Goal: Task Accomplishment & Management: Manage account settings

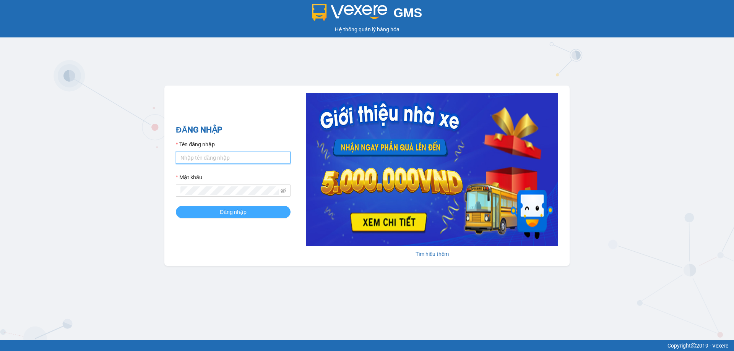
type input "phuonghd.ct"
click at [250, 208] on button "Đăng nhập" at bounding box center [233, 212] width 115 height 12
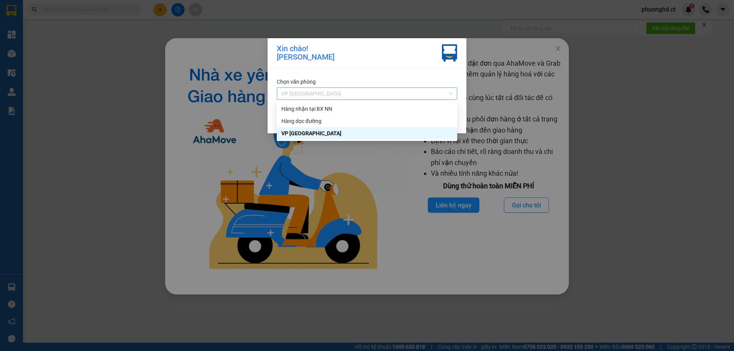
click at [351, 90] on span "VP [GEOGRAPHIC_DATA]" at bounding box center [366, 93] width 171 height 11
click at [344, 108] on div "Hàng nhận tại BX NN" at bounding box center [366, 109] width 171 height 8
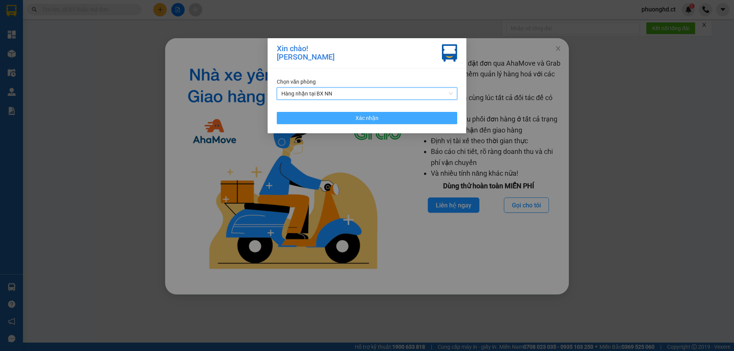
click at [392, 120] on button "Xác nhận" at bounding box center [367, 118] width 181 height 12
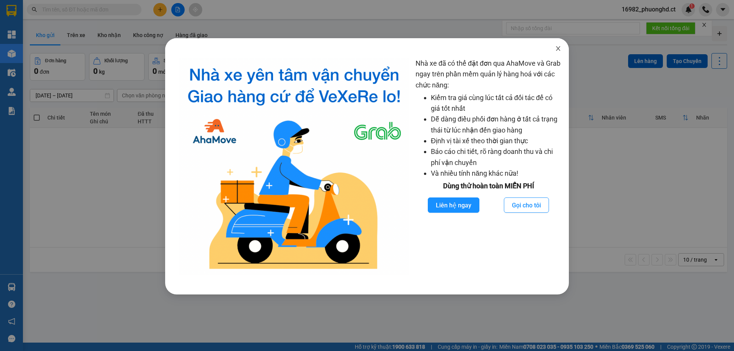
drag, startPoint x: 557, startPoint y: 49, endPoint x: 587, endPoint y: 43, distance: 31.2
click at [558, 49] on icon "close" at bounding box center [558, 49] width 6 height 6
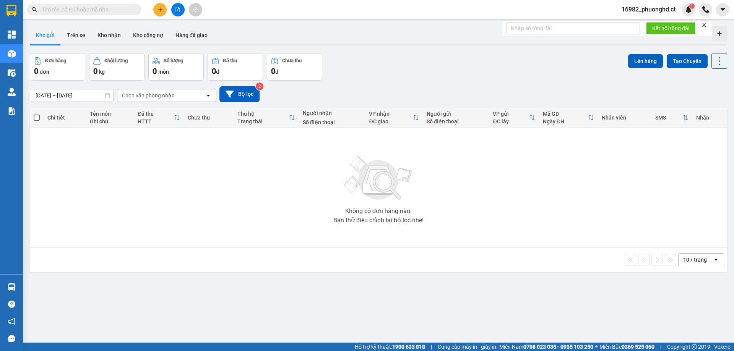
click at [706, 24] on icon "close" at bounding box center [705, 25] width 4 height 4
click at [169, 8] on div at bounding box center [177, 9] width 57 height 13
click at [163, 11] on icon "plus" at bounding box center [160, 9] width 5 height 5
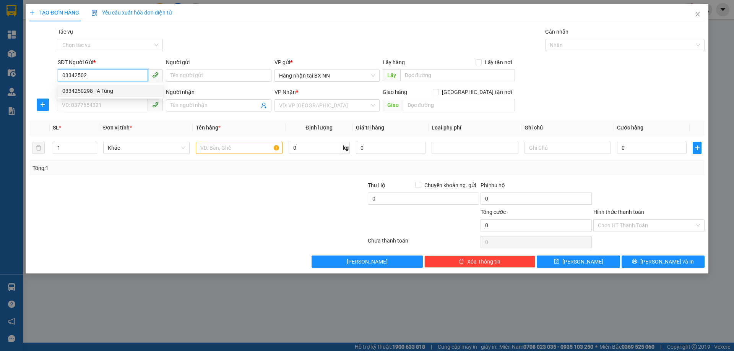
click at [118, 94] on div "0334250298 - A Tùng" at bounding box center [110, 91] width 96 height 8
type input "0334250298"
type input "A Tùng"
type input "0394042015"
type input "GIA LÁCH"
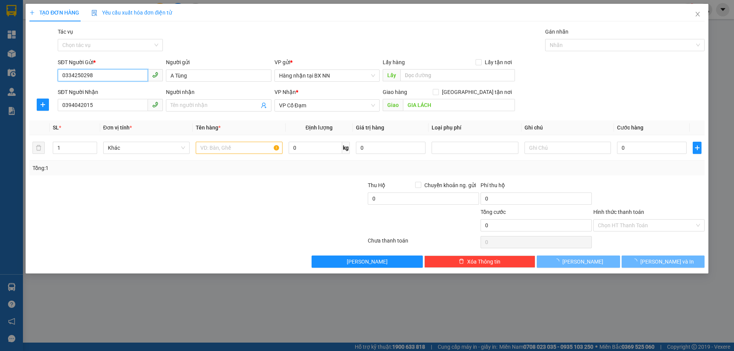
type input "50.000"
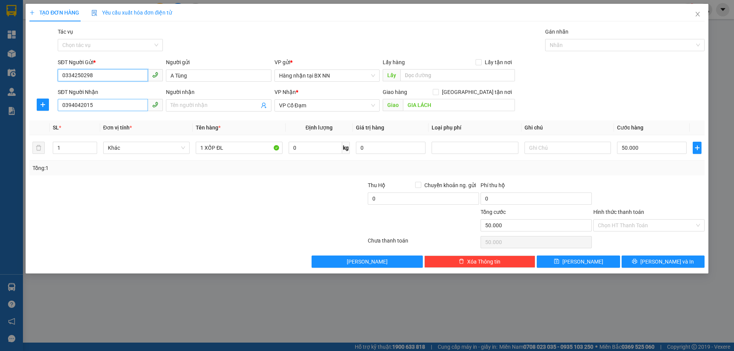
type input "0334250298"
click at [105, 107] on input "0394042015" at bounding box center [103, 105] width 90 height 12
click at [305, 104] on span "VP Cổ Đạm" at bounding box center [327, 105] width 96 height 11
type input "0947843999"
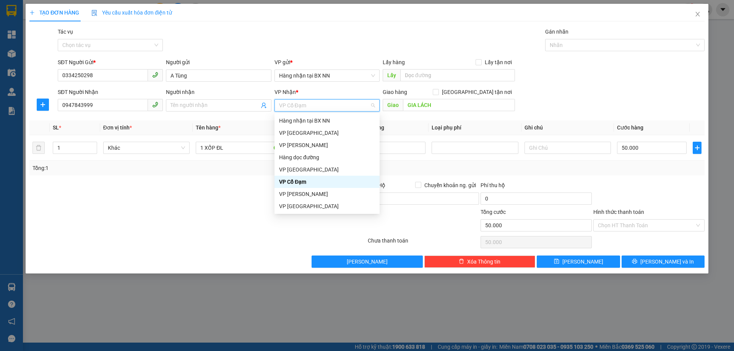
scroll to position [24, 0]
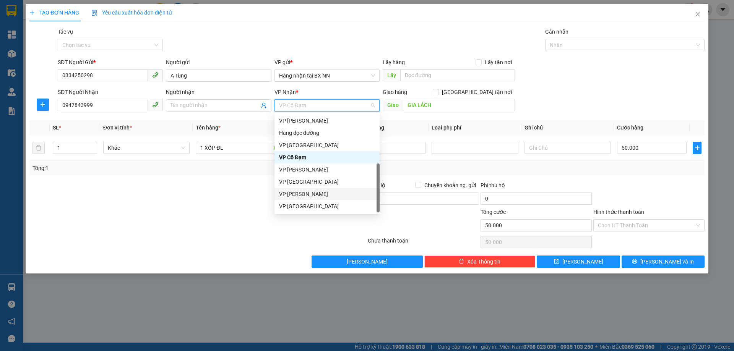
click at [306, 194] on div "VP [PERSON_NAME]" at bounding box center [327, 194] width 96 height 8
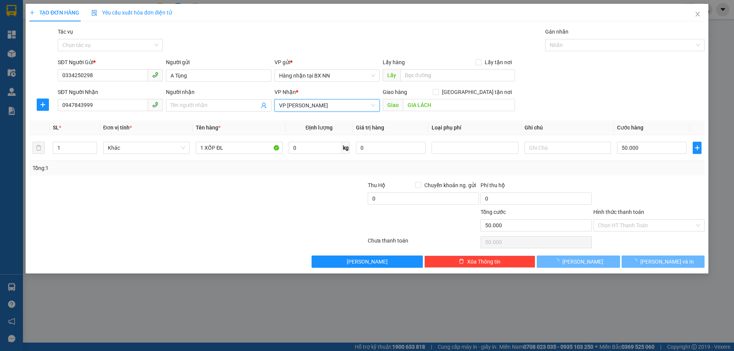
click at [444, 111] on div "Giao GIA LÁCH" at bounding box center [449, 105] width 132 height 12
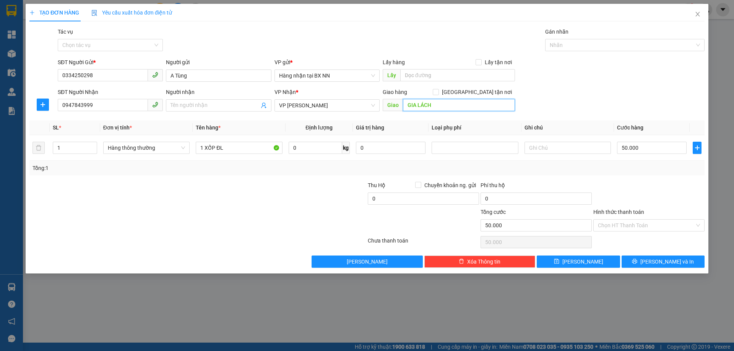
click at [443, 109] on input "GIA LÁCH" at bounding box center [459, 105] width 112 height 12
type input "HỒNG LĨNH"
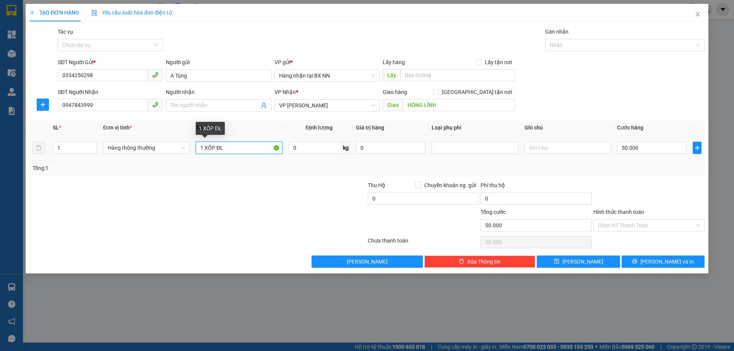
drag, startPoint x: 216, startPoint y: 148, endPoint x: 225, endPoint y: 150, distance: 9.0
click at [225, 150] on input "1 XỐP ĐL" at bounding box center [239, 148] width 86 height 12
type input "1 XỐP KEM"
click at [651, 148] on input "50.000" at bounding box center [652, 148] width 70 height 12
type input "0"
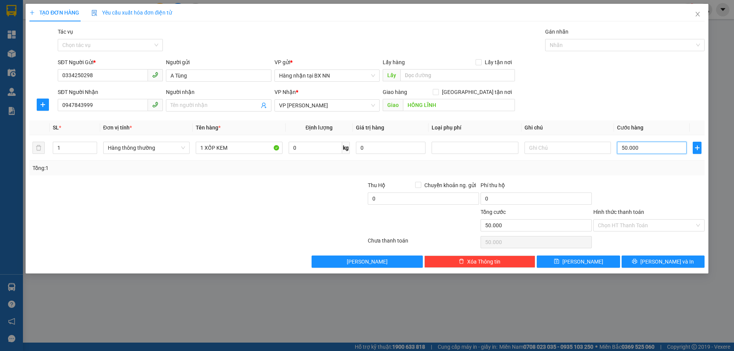
type input "0"
type input "1"
type input "01"
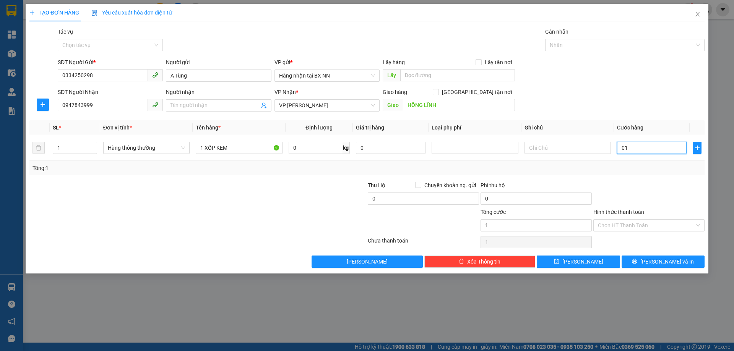
type input "10"
type input "010"
type input "100"
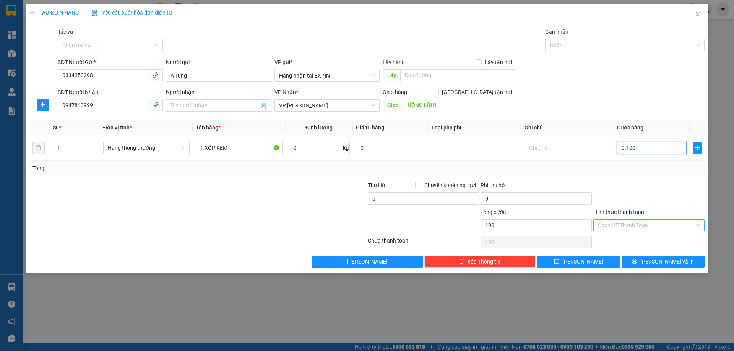
type input "0.100"
type input "100.000"
click at [639, 226] on input "Hình thức thanh toán" at bounding box center [646, 225] width 97 height 11
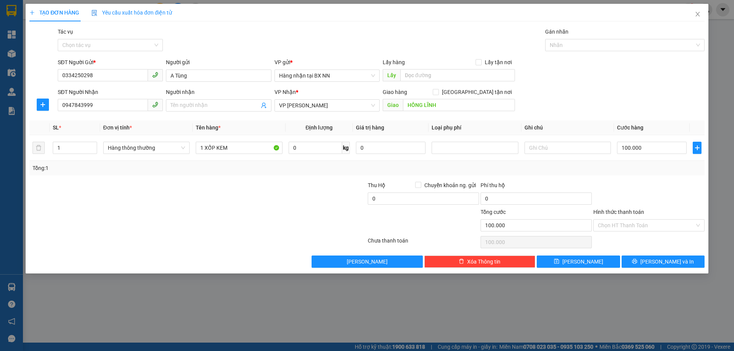
click at [621, 197] on div at bounding box center [649, 194] width 113 height 27
click at [582, 262] on span "[PERSON_NAME]" at bounding box center [583, 262] width 41 height 8
type input "0"
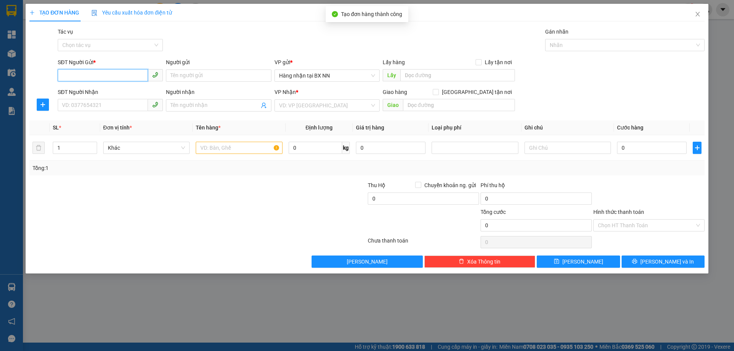
click at [86, 73] on input "SĐT Người Gửi *" at bounding box center [103, 75] width 90 height 12
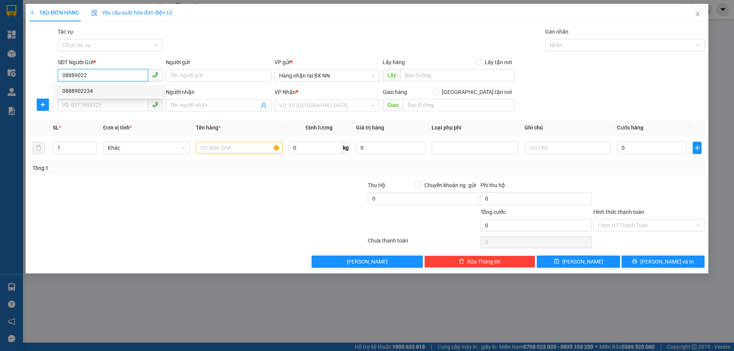
click at [96, 89] on div "0888902234" at bounding box center [110, 91] width 96 height 8
type input "0888902234"
type input "0338428651"
type input "BÌNH LỘC"
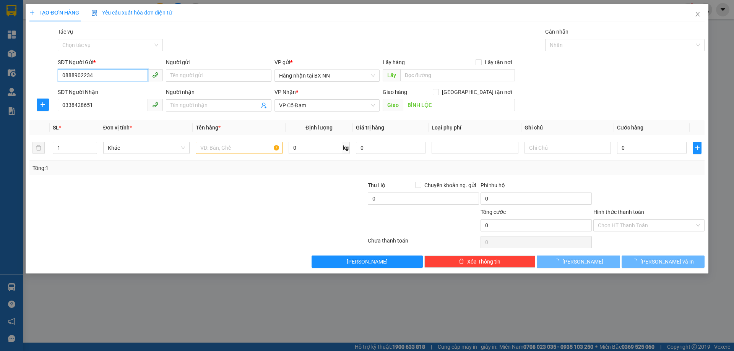
type input "100.000"
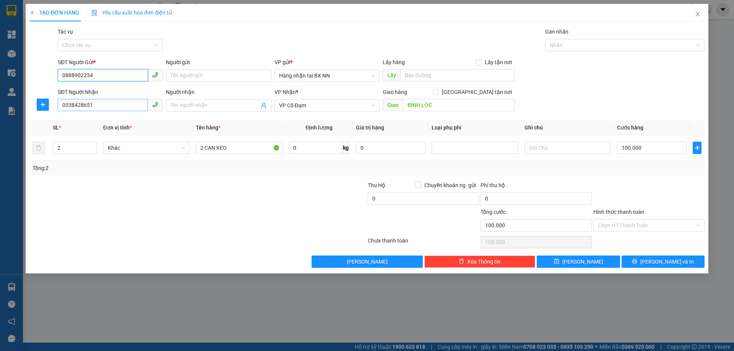
type input "0888902234"
click at [93, 104] on input "0338428651" at bounding box center [103, 105] width 90 height 12
click at [93, 105] on input "0338428651" at bounding box center [103, 105] width 90 height 12
type input "0842111345"
click at [110, 126] on div "0842111345 - A RẠNG" at bounding box center [110, 121] width 105 height 12
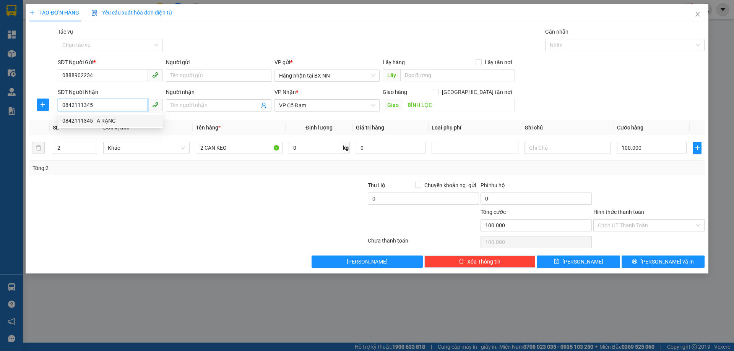
type input "A RẠNG"
type input "PHÚC LỘC"
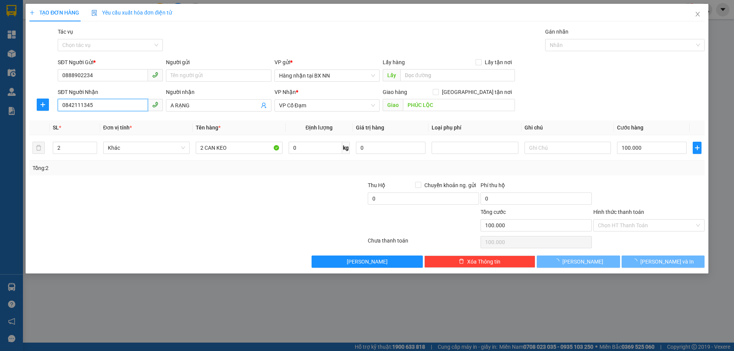
type input "50.000"
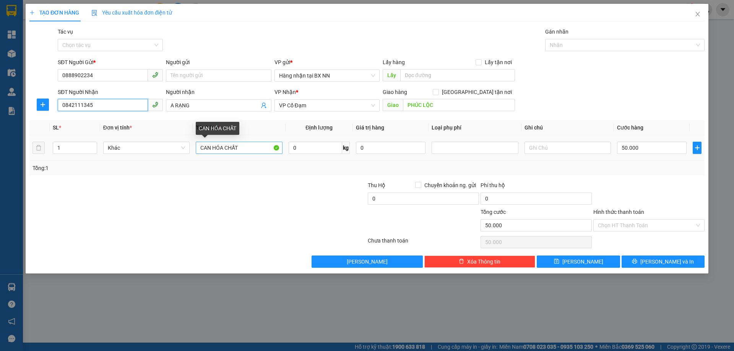
type input "0842111345"
drag, startPoint x: 231, startPoint y: 150, endPoint x: 194, endPoint y: 150, distance: 37.1
click at [194, 150] on td "CAN HÓA CHẤT" at bounding box center [239, 148] width 93 height 26
type input "1 CAN NƯỚC"
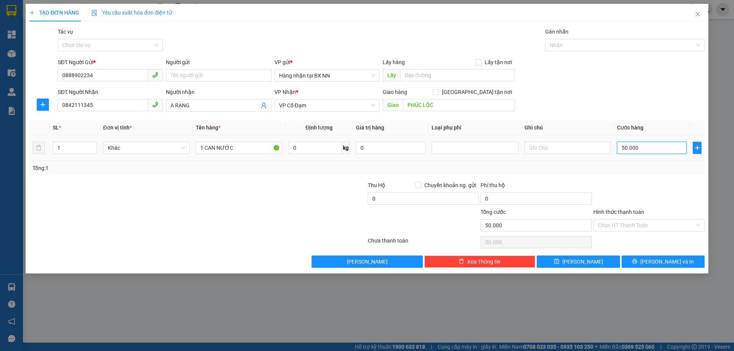
click at [651, 145] on input "50.000" at bounding box center [652, 148] width 70 height 12
type input "0"
click at [579, 262] on span "[PERSON_NAME]" at bounding box center [583, 262] width 41 height 8
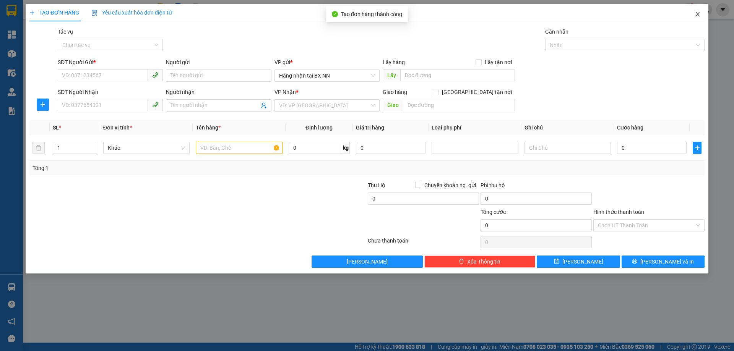
click at [697, 10] on span "Close" at bounding box center [697, 14] width 21 height 21
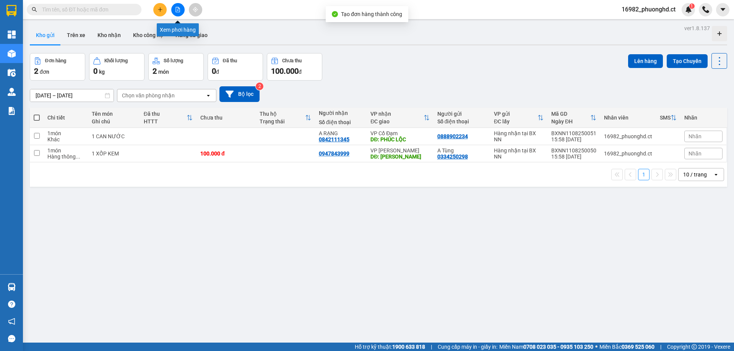
click at [181, 5] on button at bounding box center [177, 9] width 13 height 13
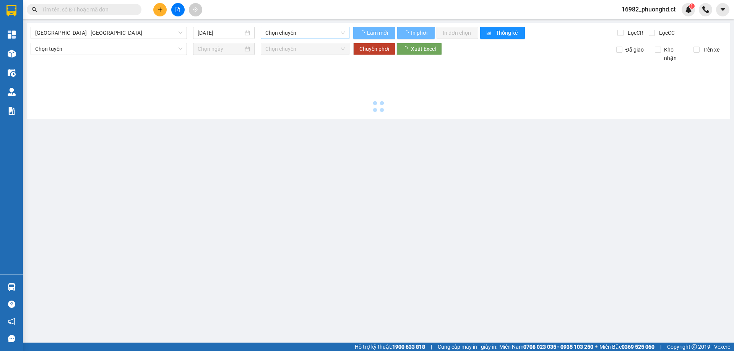
click at [302, 32] on span "Chọn chuyến" at bounding box center [305, 32] width 80 height 11
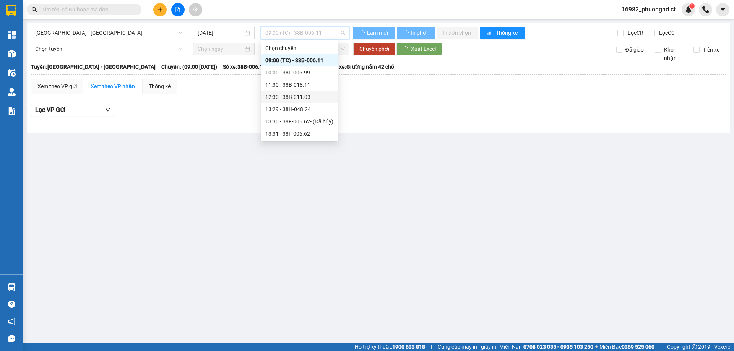
click at [304, 99] on div "12:30 - 38B-011.03" at bounding box center [299, 97] width 68 height 8
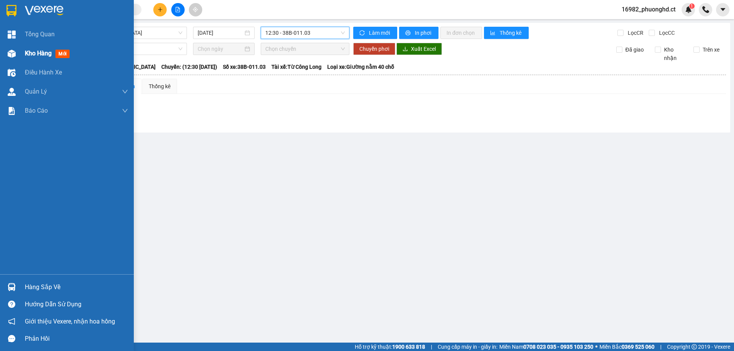
click at [8, 54] on img at bounding box center [12, 54] width 8 height 8
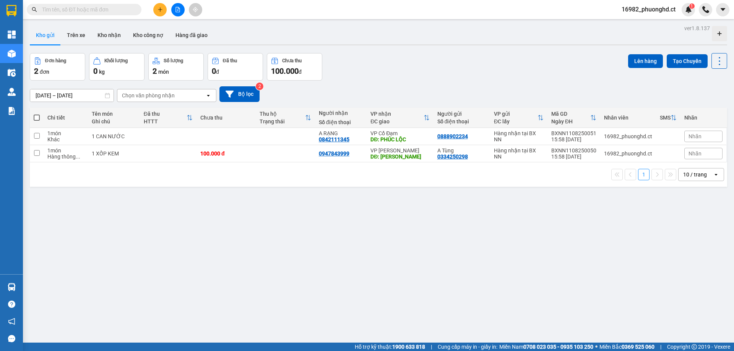
click at [37, 117] on span at bounding box center [37, 118] width 6 height 6
click at [37, 114] on input "checkbox" at bounding box center [37, 114] width 0 height 0
checkbox input "true"
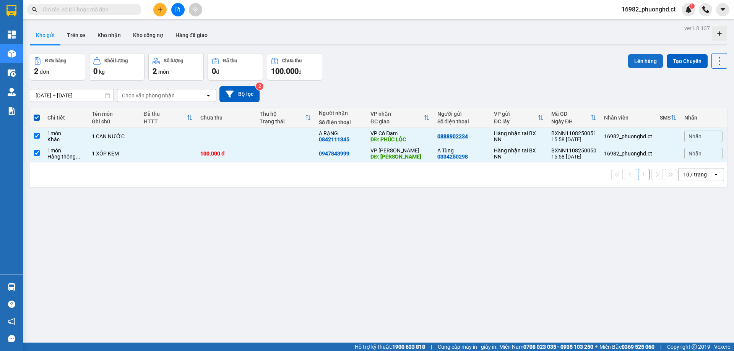
click at [638, 60] on button "Lên hàng" at bounding box center [645, 61] width 35 height 14
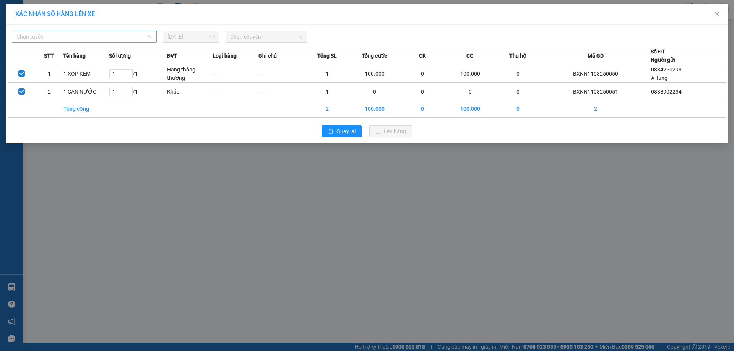
click at [82, 41] on span "Chọn tuyến" at bounding box center [84, 36] width 136 height 11
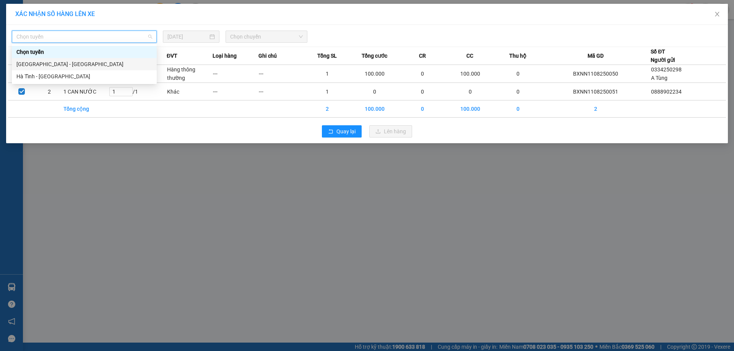
click at [37, 68] on div "[GEOGRAPHIC_DATA] - [GEOGRAPHIC_DATA]" at bounding box center [84, 64] width 136 height 8
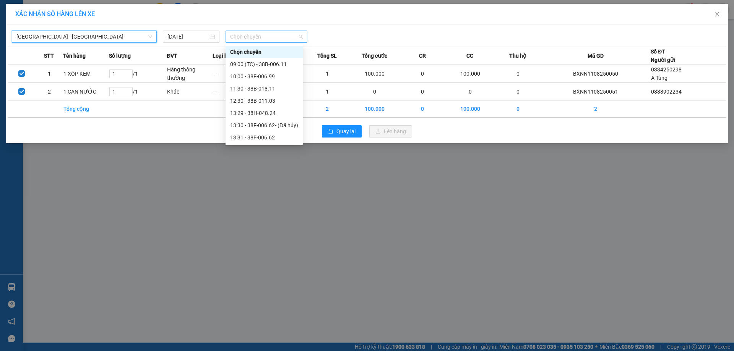
click at [287, 33] on span "Chọn chuyến" at bounding box center [266, 36] width 73 height 11
click at [263, 102] on div "12:30 - 38B-011.03" at bounding box center [264, 101] width 68 height 8
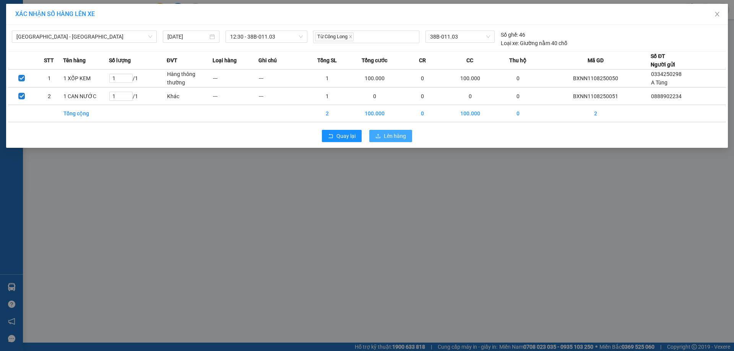
click at [394, 136] on span "Lên hàng" at bounding box center [395, 136] width 22 height 8
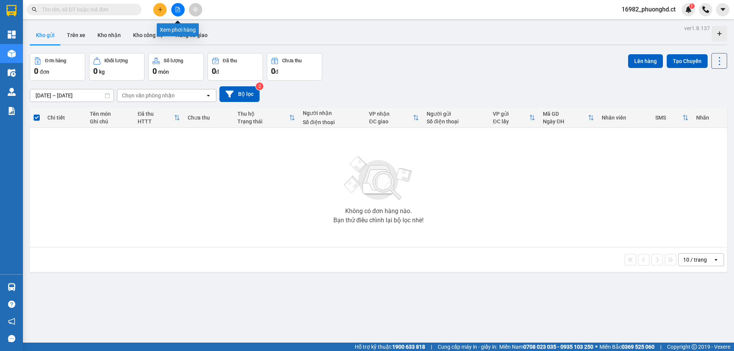
click at [174, 7] on button at bounding box center [177, 9] width 13 height 13
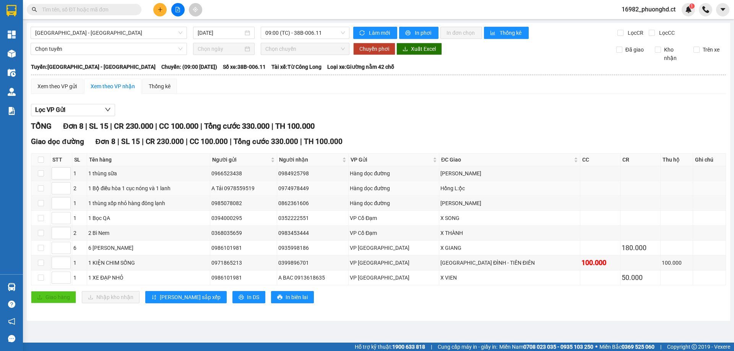
click at [322, 187] on div "0974978449" at bounding box center [312, 188] width 69 height 8
click at [41, 189] on input "checkbox" at bounding box center [41, 188] width 6 height 6
checkbox input "true"
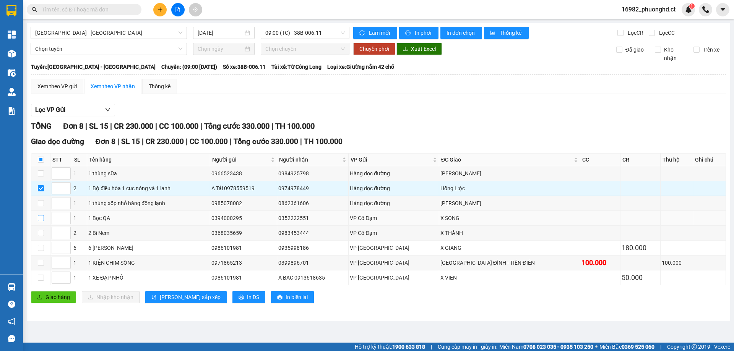
click at [38, 222] on label at bounding box center [41, 218] width 6 height 8
click at [38, 221] on input "checkbox" at bounding box center [41, 218] width 6 height 6
checkbox input "true"
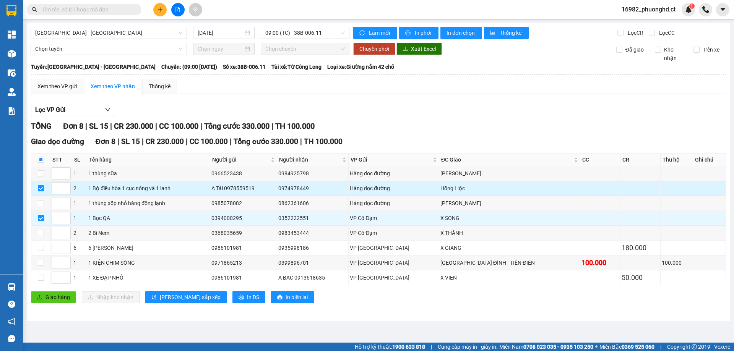
drag, startPoint x: 332, startPoint y: 187, endPoint x: 299, endPoint y: 192, distance: 32.8
click at [299, 192] on td "0974978449" at bounding box center [313, 188] width 72 height 15
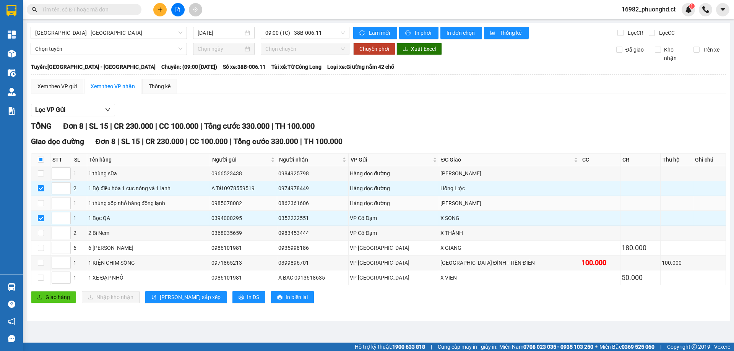
copy div "0974978449"
click at [119, 12] on input "text" at bounding box center [87, 9] width 90 height 8
paste input "0974978449"
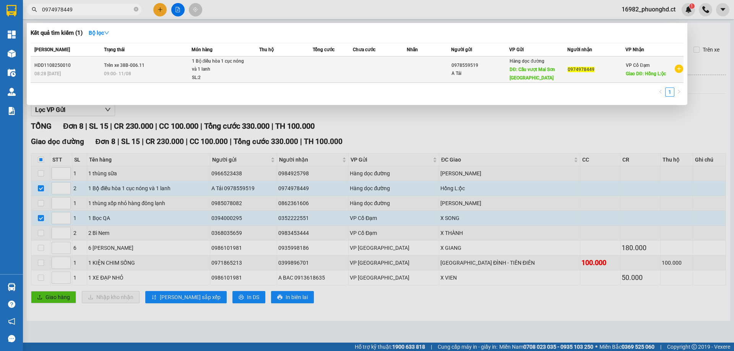
type input "0974978449"
click at [243, 69] on div "1 Bộ điều hòa 1 cục nóng và 1 lanh" at bounding box center [220, 65] width 57 height 16
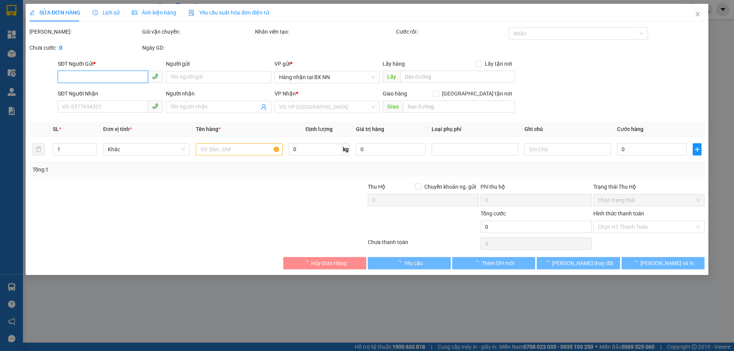
type input "0978559519"
type input "A Tải"
type input "Cầu vượt Mai [GEOGRAPHIC_DATA]"
type input "0974978449"
type input "Hồng L:ộc"
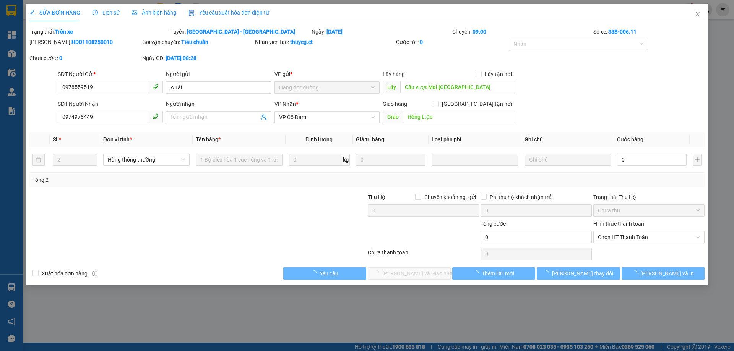
click at [107, 17] on div "Lịch sử" at bounding box center [106, 13] width 27 height 18
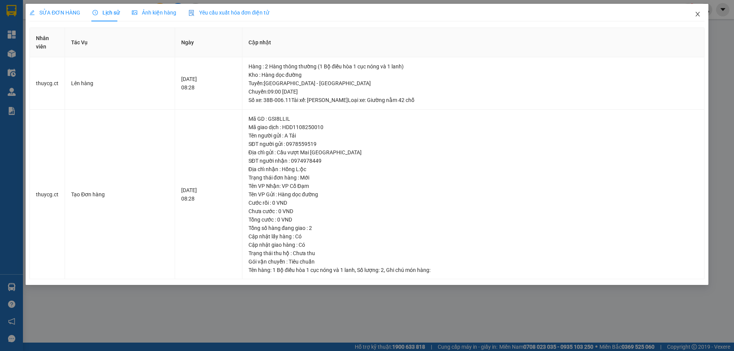
click at [698, 15] on icon "close" at bounding box center [698, 14] width 4 height 5
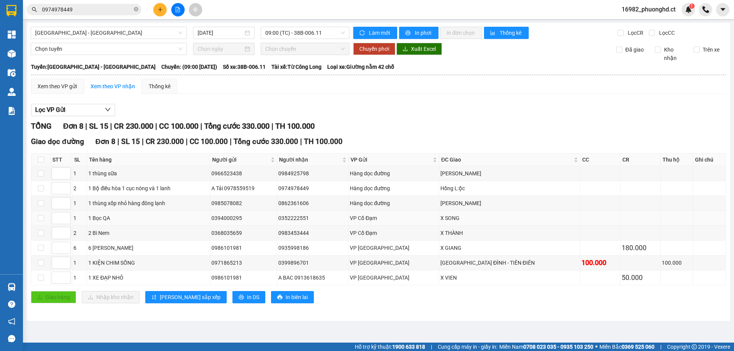
drag, startPoint x: 333, startPoint y: 218, endPoint x: 291, endPoint y: 217, distance: 41.7
click at [291, 217] on tr "1 1 Bọc QA 0394000295 0352222551 VP Cổ Đạm X SONG" at bounding box center [378, 218] width 695 height 15
copy tr "0352222551"
click at [110, 8] on input "0974978449" at bounding box center [87, 9] width 90 height 8
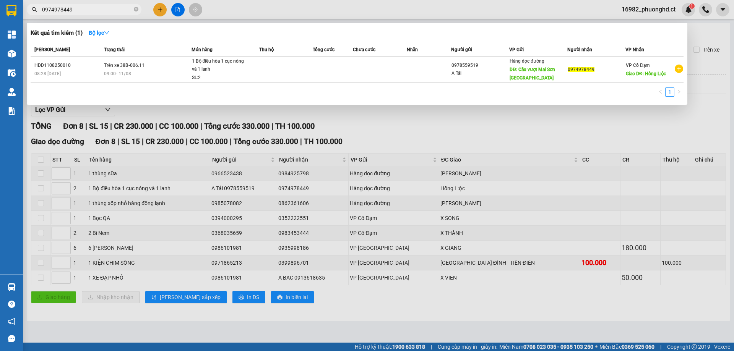
click at [110, 8] on input "0974978449" at bounding box center [87, 9] width 90 height 8
paste input "0352222551"
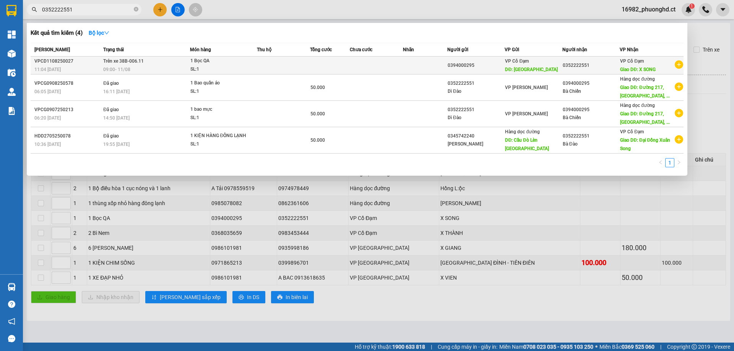
type input "0352222551"
click at [285, 71] on td at bounding box center [283, 66] width 53 height 18
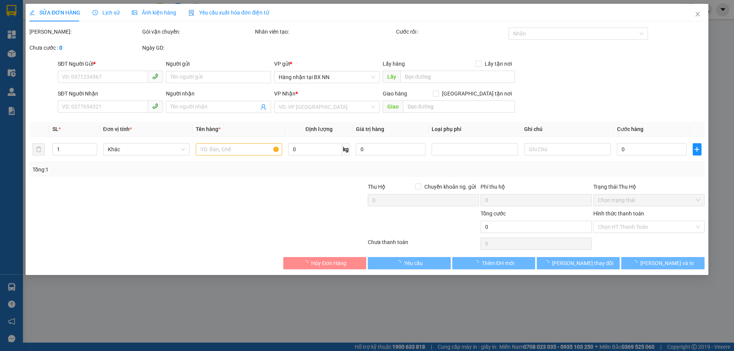
type input "0394000295"
type input "[GEOGRAPHIC_DATA]"
type input "0352222551"
type input "X SONG"
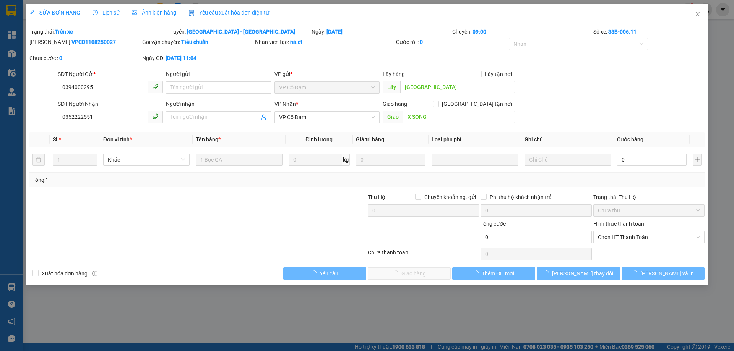
click at [115, 15] on span "Lịch sử" at bounding box center [106, 13] width 27 height 6
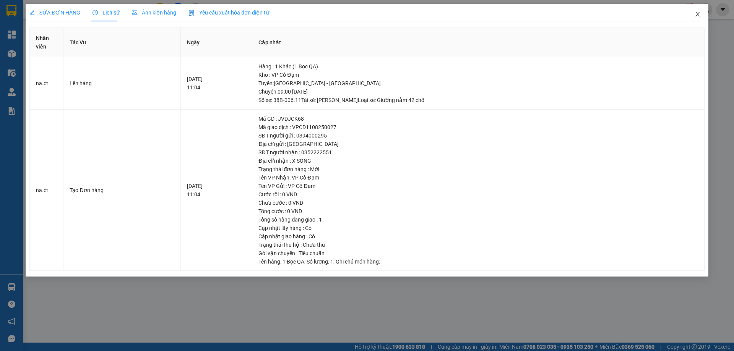
click at [697, 19] on span "Close" at bounding box center [697, 14] width 21 height 21
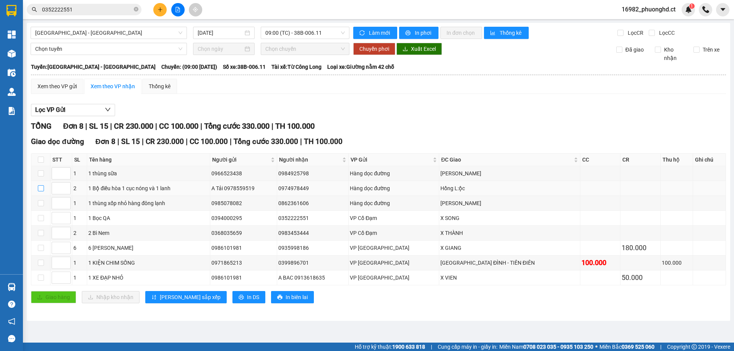
click at [42, 189] on input "checkbox" at bounding box center [41, 188] width 6 height 6
checkbox input "true"
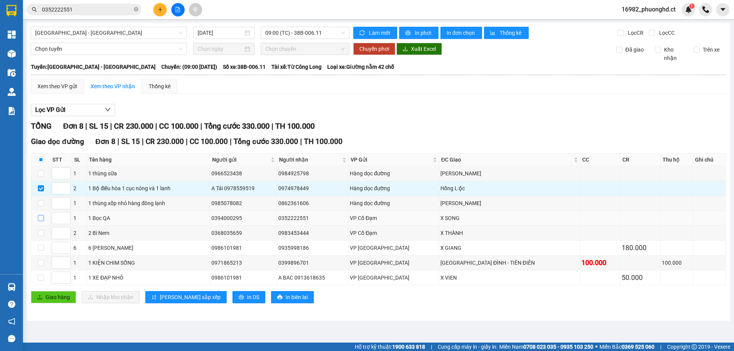
click at [41, 217] on input "checkbox" at bounding box center [41, 218] width 6 height 6
checkbox input "true"
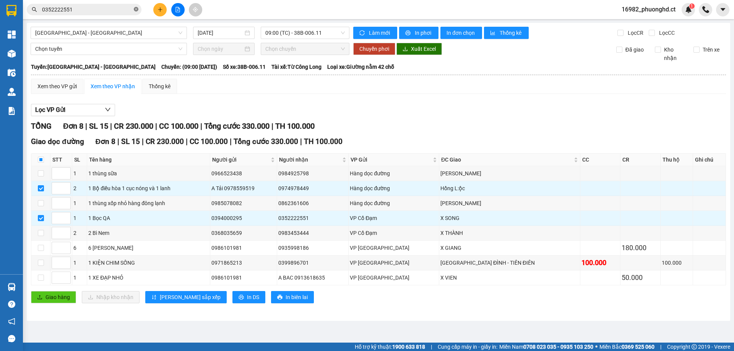
click at [135, 10] on icon "close-circle" at bounding box center [136, 9] width 5 height 5
click at [163, 12] on button at bounding box center [159, 9] width 13 height 13
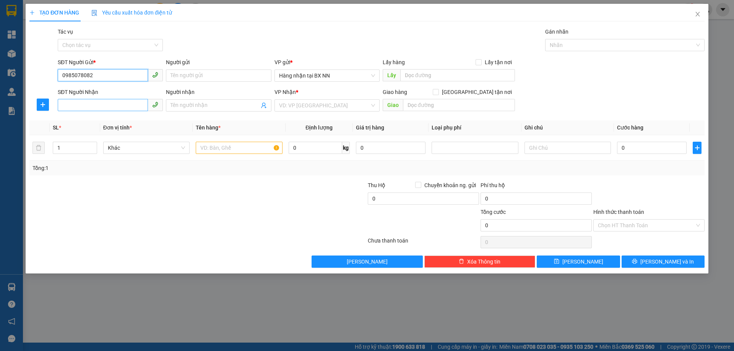
type input "0985078082"
click at [102, 110] on input "SĐT Người Nhận" at bounding box center [103, 105] width 90 height 12
click at [140, 145] on span "Khác" at bounding box center [146, 147] width 77 height 11
type input "039868829"
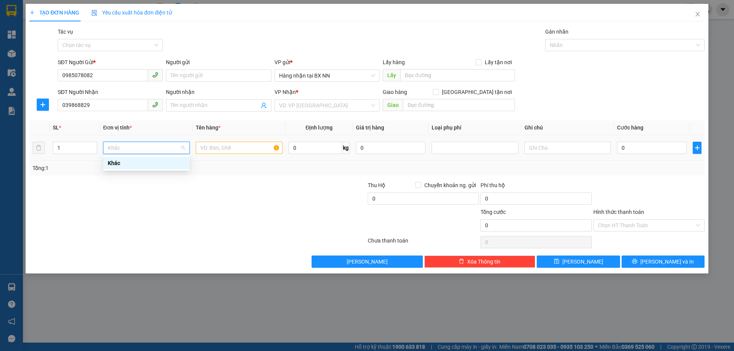
click at [235, 139] on td at bounding box center [239, 148] width 93 height 26
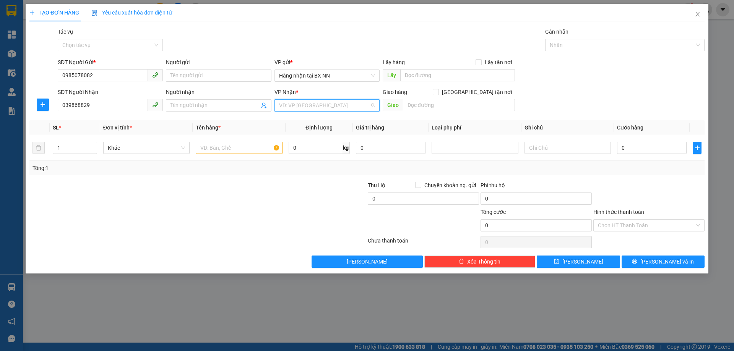
click at [297, 104] on input "search" at bounding box center [324, 105] width 91 height 11
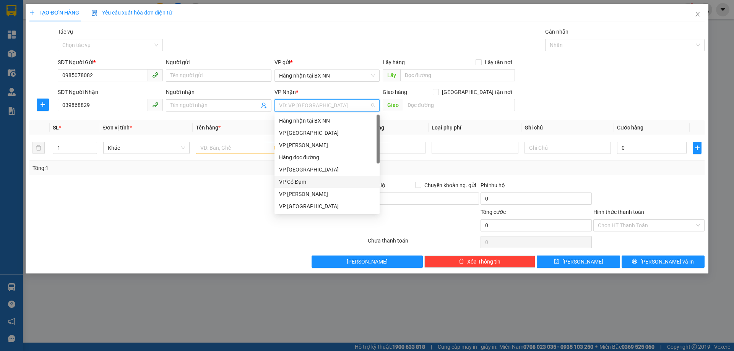
click at [297, 179] on div "VP Cổ Đạm" at bounding box center [327, 182] width 96 height 8
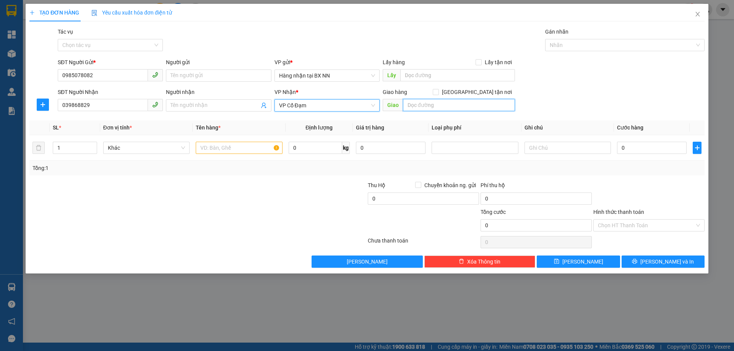
click at [419, 101] on input "text" at bounding box center [459, 105] width 112 height 12
click at [335, 105] on span "VP Cổ Đạm" at bounding box center [327, 105] width 96 height 11
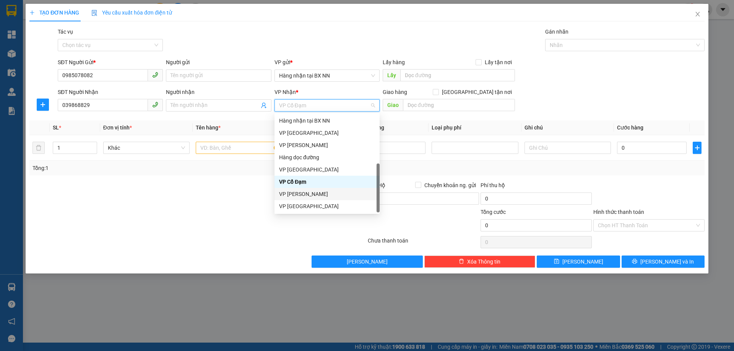
scroll to position [24, 0]
click at [297, 192] on div "VP [PERSON_NAME]" at bounding box center [327, 194] width 96 height 8
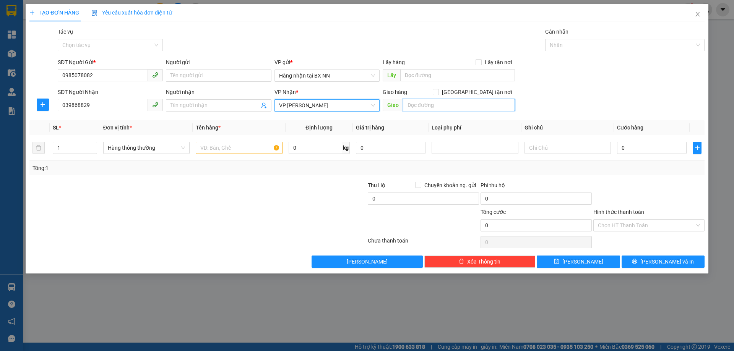
click at [426, 107] on input "text" at bounding box center [459, 105] width 112 height 12
click at [699, 13] on icon "close" at bounding box center [698, 14] width 6 height 6
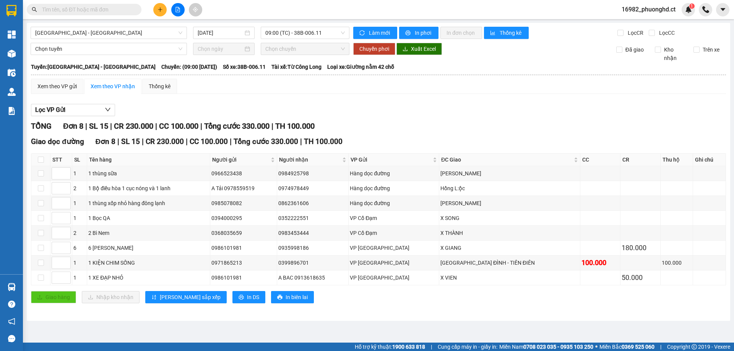
click at [359, 323] on main "[GEOGRAPHIC_DATA] - [GEOGRAPHIC_DATA] [DATE] 09:00 (TC) - 38B-006.11 Làm mới In…" at bounding box center [367, 171] width 734 height 343
click at [159, 12] on icon "plus" at bounding box center [160, 9] width 5 height 5
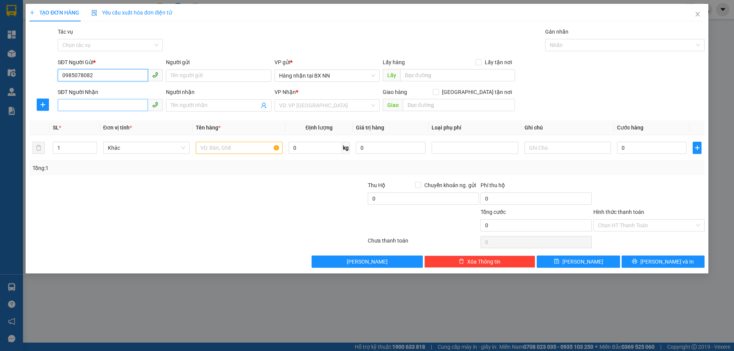
type input "0985078082"
click at [124, 110] on input "SĐT Người Nhận" at bounding box center [103, 105] width 90 height 12
type input "0"
type input "039868829"
click at [330, 106] on input "search" at bounding box center [324, 105] width 91 height 11
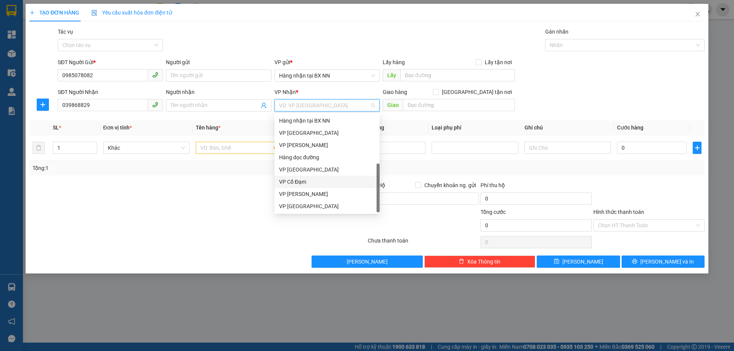
scroll to position [24, 0]
click at [300, 190] on div "VP [PERSON_NAME]" at bounding box center [327, 194] width 105 height 12
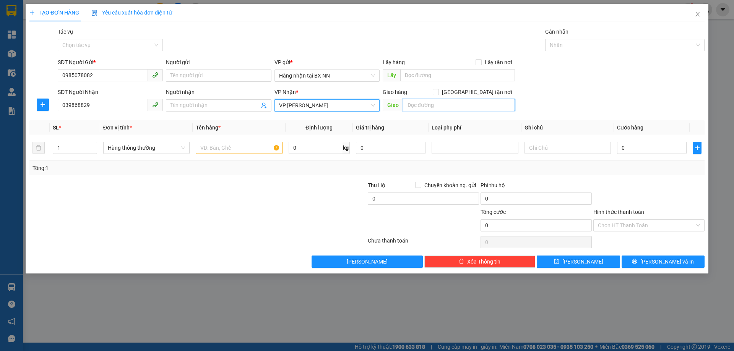
click at [418, 103] on input "text" at bounding box center [459, 105] width 112 height 12
type input "HỒNG LĨNH"
click at [211, 145] on input "text" at bounding box center [239, 148] width 86 height 12
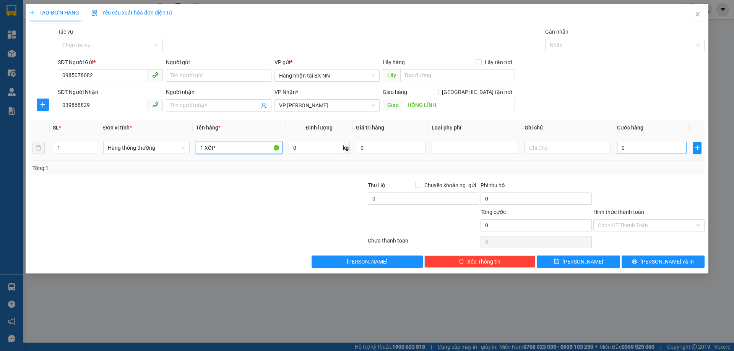
type input "1 XỐP"
click at [643, 151] on input "0" at bounding box center [652, 148] width 70 height 12
type input "30"
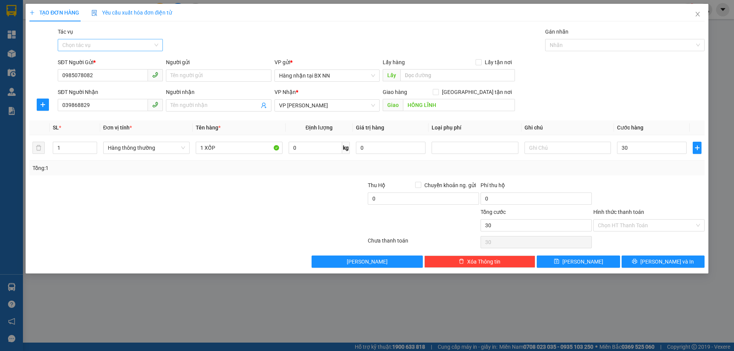
click at [96, 46] on input "Tác vụ" at bounding box center [107, 44] width 91 height 11
type input "30.000"
click at [87, 63] on div "Nhập hàng lên xe" at bounding box center [110, 60] width 96 height 8
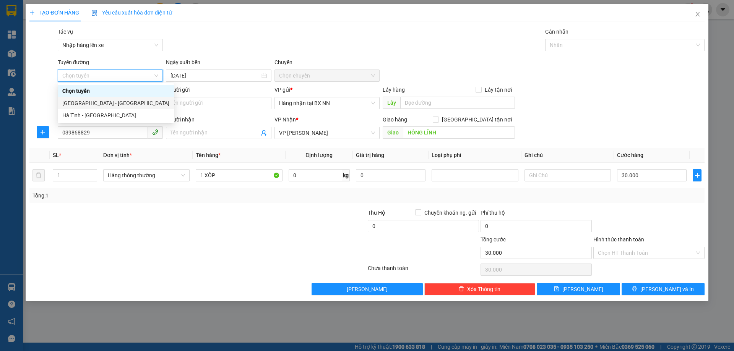
click at [88, 101] on div "[GEOGRAPHIC_DATA] - [GEOGRAPHIC_DATA]" at bounding box center [115, 103] width 107 height 8
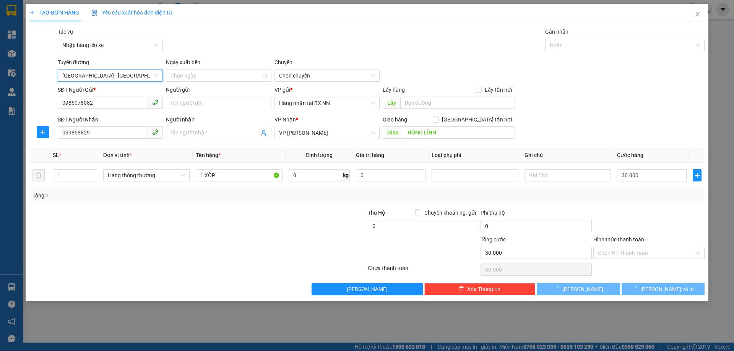
type input "[DATE]"
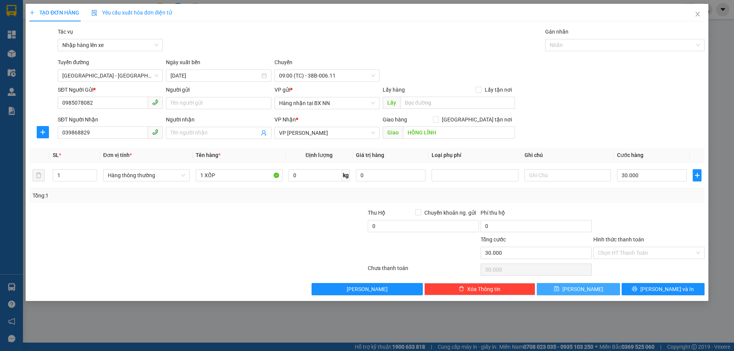
click at [558, 287] on button "[PERSON_NAME]" at bounding box center [578, 289] width 83 height 12
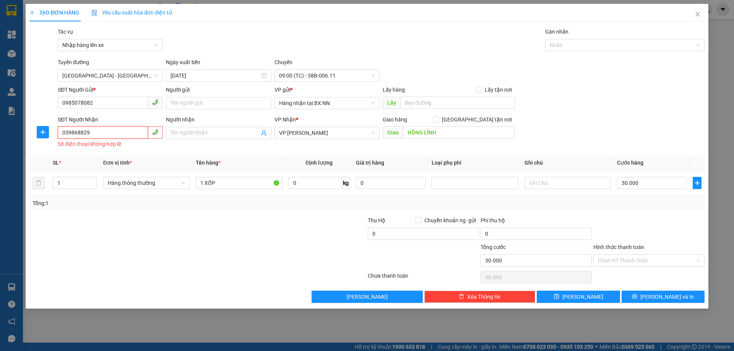
click at [60, 132] on input "039868829" at bounding box center [103, 133] width 90 height 12
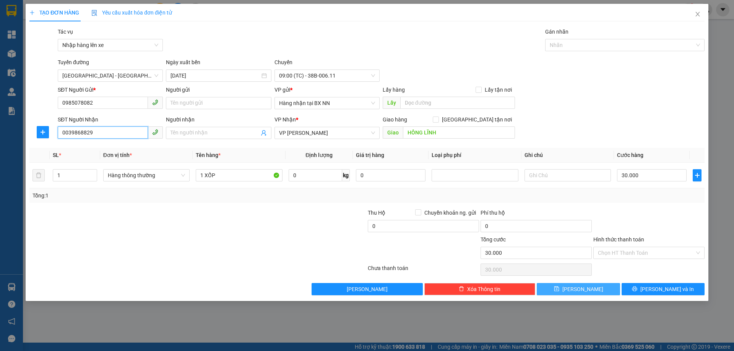
type input "0039868829"
click at [599, 289] on button "[PERSON_NAME]" at bounding box center [578, 289] width 83 height 12
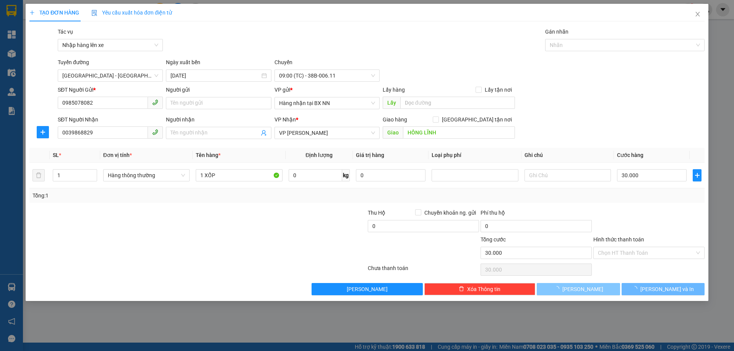
type input "0"
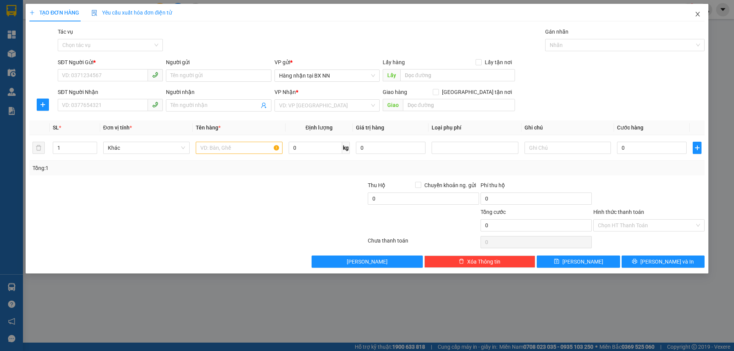
click at [694, 10] on span "Close" at bounding box center [697, 14] width 21 height 21
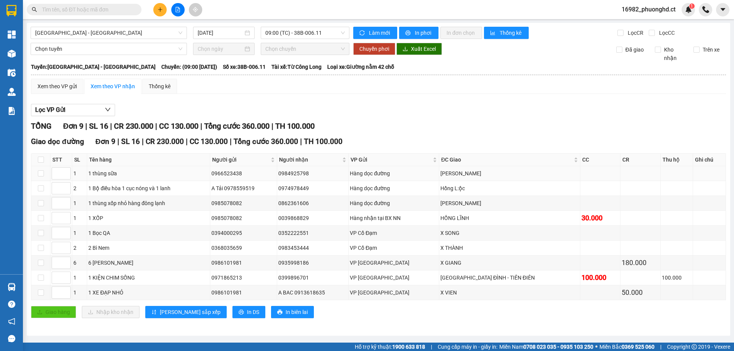
drag, startPoint x: 323, startPoint y: 175, endPoint x: 289, endPoint y: 181, distance: 34.5
click at [289, 181] on tr "1 1 thùng sữa 0966523438 0984925798 Hàng dọc [GEOGRAPHIC_DATA]" at bounding box center [378, 173] width 695 height 15
copy tr "0984925798"
click at [124, 11] on input "text" at bounding box center [87, 9] width 90 height 8
paste input "0984925798"
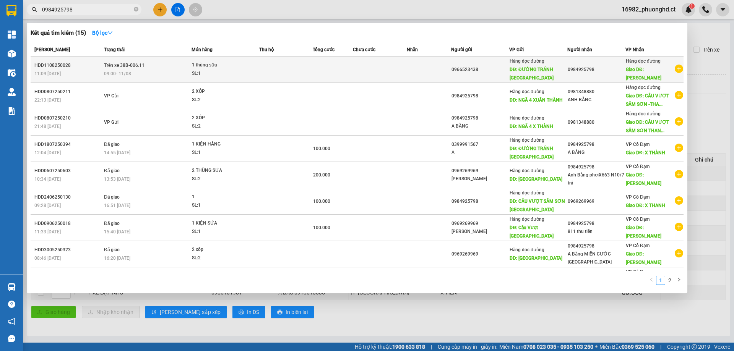
type input "0984925798"
click at [221, 76] on div "SL: 1" at bounding box center [220, 74] width 57 height 8
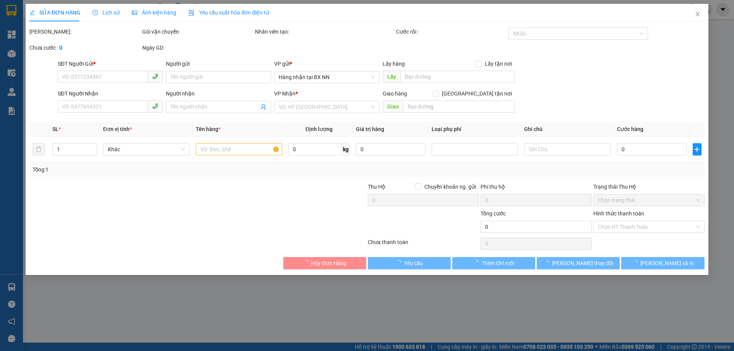
type input "0966523438"
type input "ĐƯỜNG TRÁNH [GEOGRAPHIC_DATA]"
type input "0984925798"
type input "[PERSON_NAME]"
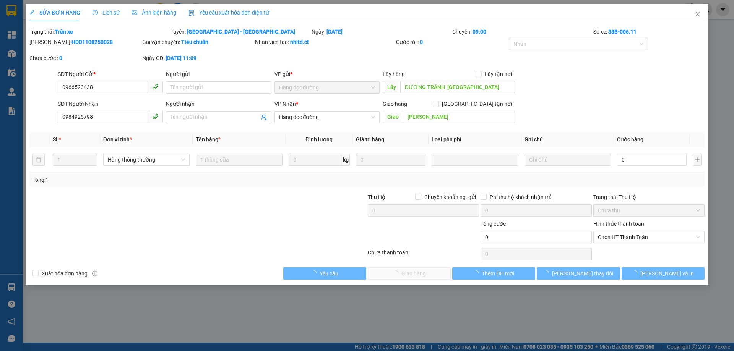
click at [100, 10] on span "Lịch sử" at bounding box center [106, 13] width 27 height 6
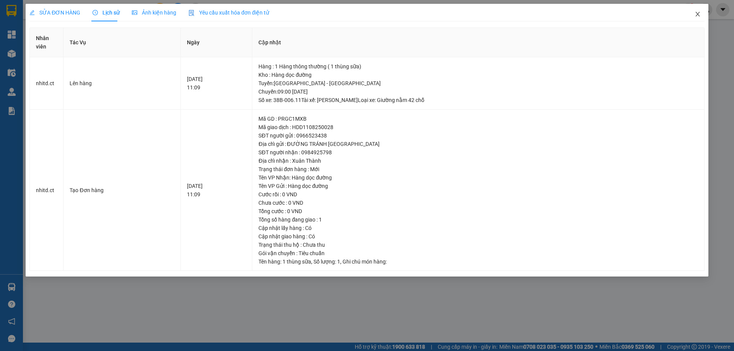
click at [699, 12] on icon "close" at bounding box center [698, 14] width 6 height 6
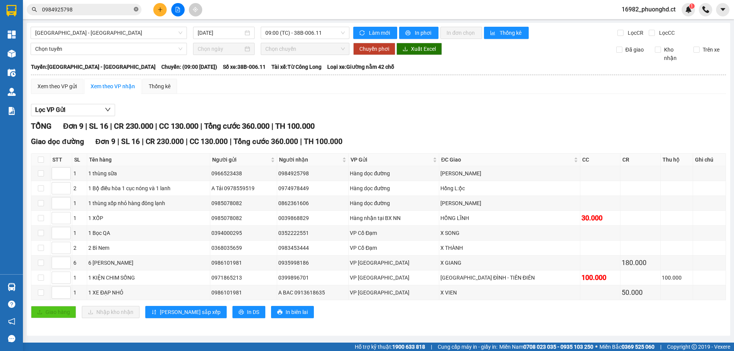
click at [134, 10] on icon "close-circle" at bounding box center [136, 9] width 5 height 5
click at [110, 5] on span at bounding box center [84, 9] width 115 height 11
click at [114, 11] on input "text" at bounding box center [87, 9] width 90 height 8
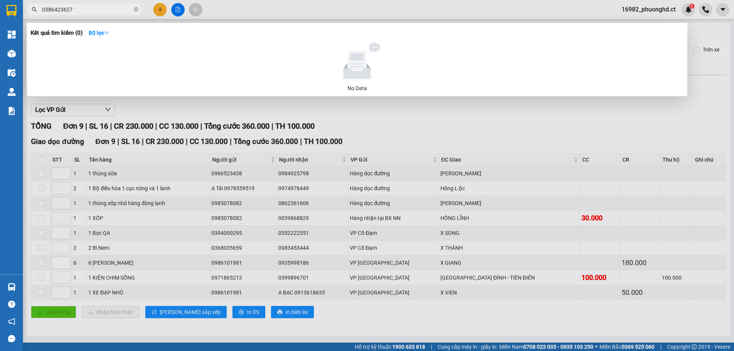
type input "0386423627"
drag, startPoint x: 71, startPoint y: 4, endPoint x: 49, endPoint y: 11, distance: 23.7
click at [48, 11] on span "0386423627" at bounding box center [84, 9] width 115 height 11
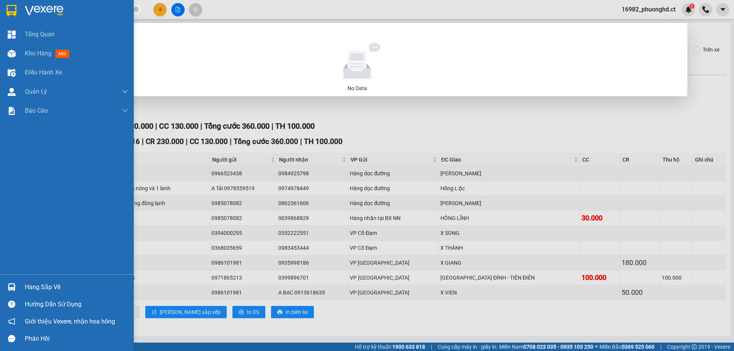
drag, startPoint x: 75, startPoint y: 10, endPoint x: 20, endPoint y: 7, distance: 55.5
click at [20, 7] on section "Kết quả tìm kiếm ( 0 ) Bộ lọc No Data 0386423627 16982_phuonghd.ct 1 Tổng Quan …" at bounding box center [367, 175] width 734 height 351
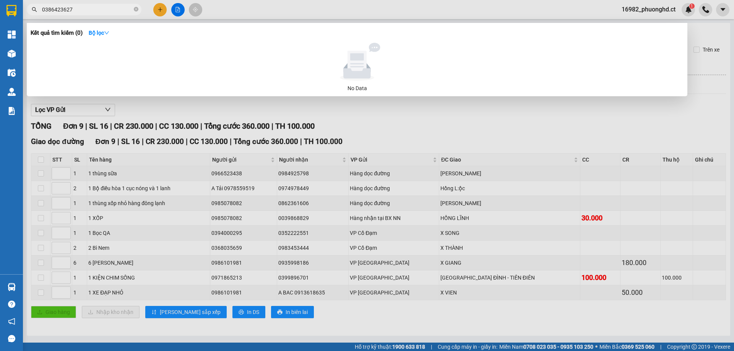
click at [159, 10] on div at bounding box center [367, 175] width 734 height 351
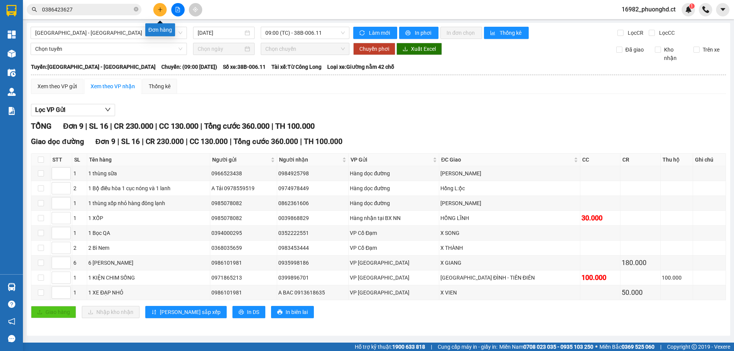
click at [159, 12] on button at bounding box center [159, 9] width 13 height 13
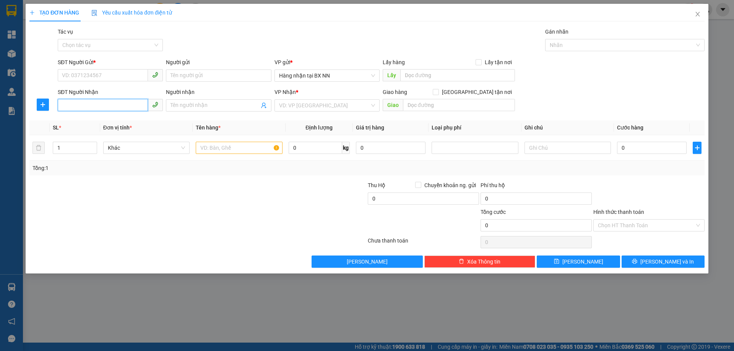
click at [116, 105] on input "SĐT Người Nhận" at bounding box center [103, 105] width 90 height 12
paste input "0386423627"
type input "0386423627"
click at [72, 76] on input "SĐT Người Gửi *" at bounding box center [103, 75] width 90 height 12
type input "0972593814"
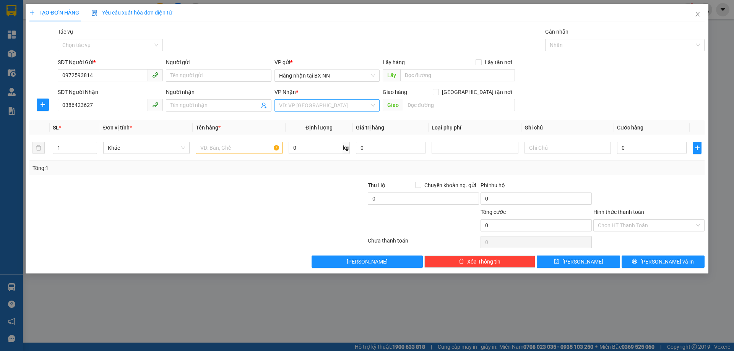
click at [332, 107] on input "search" at bounding box center [324, 105] width 91 height 11
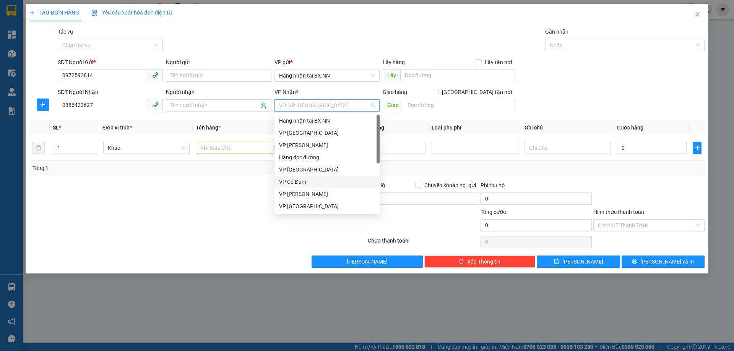
click at [312, 179] on div "VP Cổ Đạm" at bounding box center [327, 182] width 96 height 8
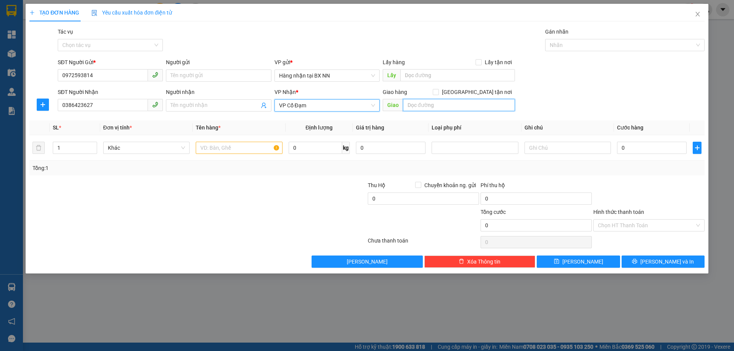
click at [418, 108] on input "text" at bounding box center [459, 105] width 112 height 12
type input "AN LỘC"
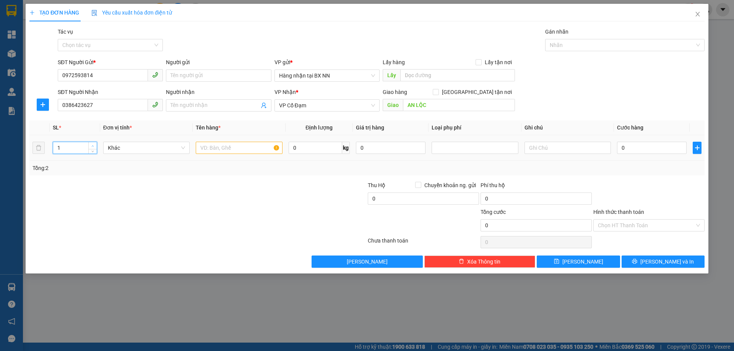
type input "2"
click at [94, 144] on span "up" at bounding box center [93, 146] width 5 height 5
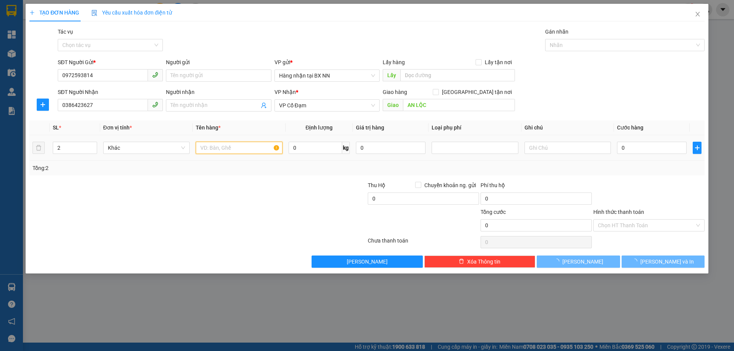
click at [226, 143] on input "text" at bounding box center [239, 148] width 86 height 12
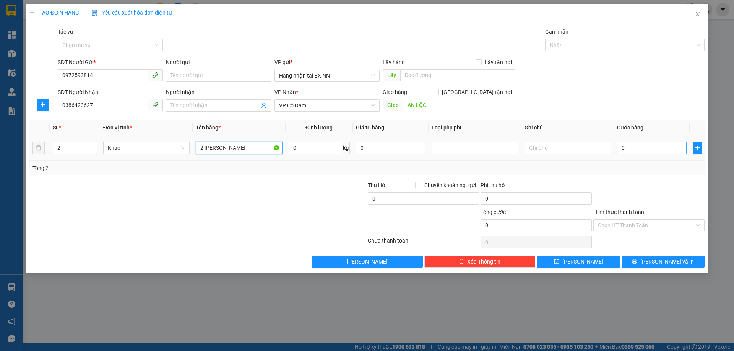
type input "2 [PERSON_NAME]"
click at [670, 151] on input "0" at bounding box center [652, 148] width 70 height 12
type input "60"
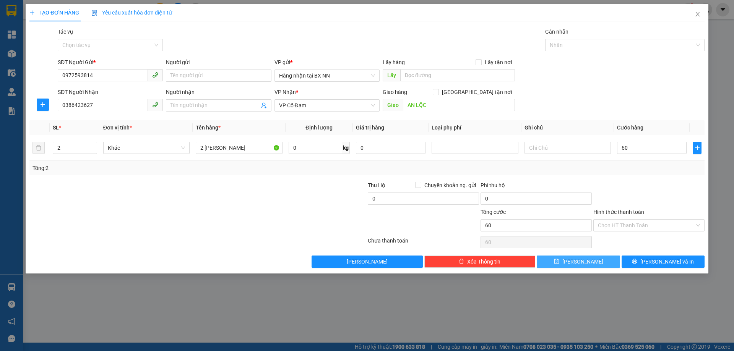
type input "60.000"
click at [586, 262] on span "[PERSON_NAME]" at bounding box center [583, 262] width 41 height 8
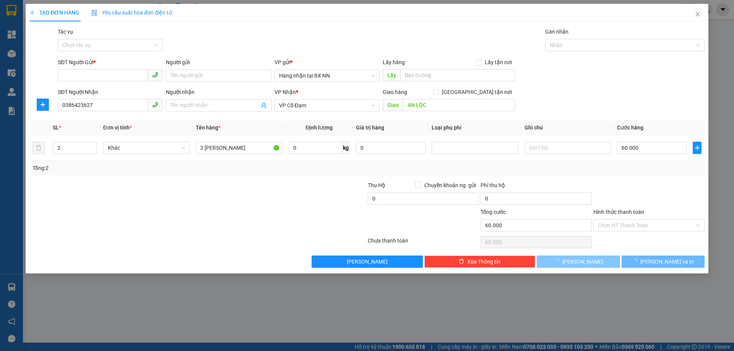
type input "1"
type input "0"
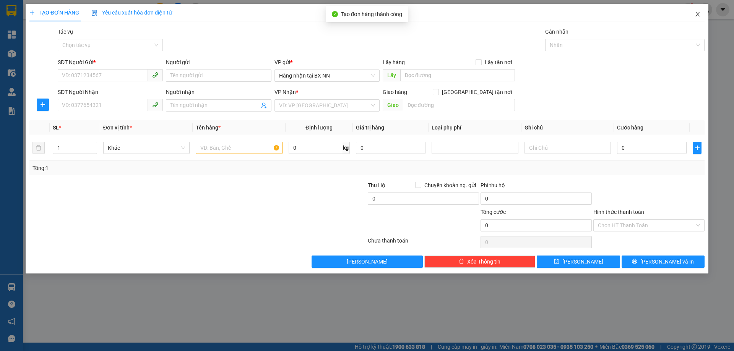
click at [695, 16] on icon "close" at bounding box center [698, 14] width 6 height 6
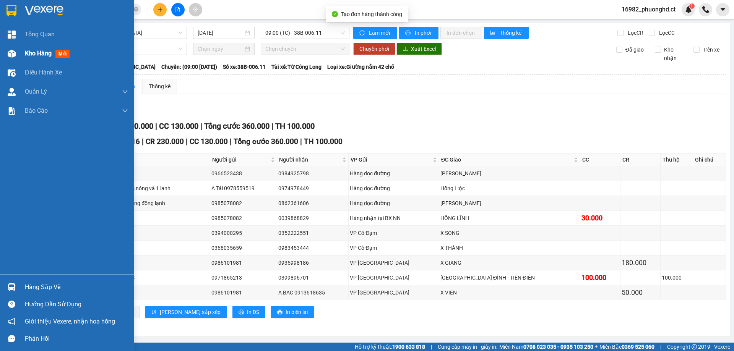
click at [13, 52] on img at bounding box center [12, 54] width 8 height 8
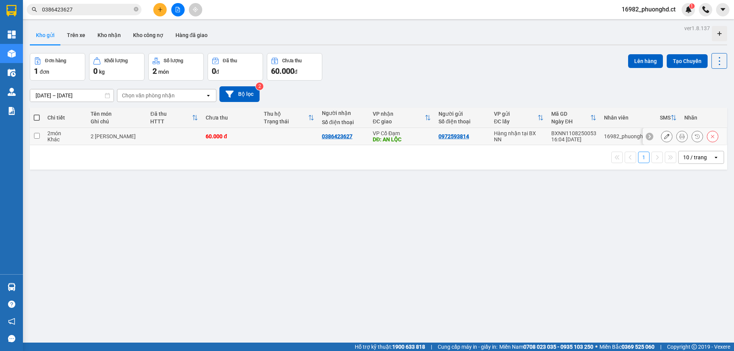
drag, startPoint x: 161, startPoint y: 135, endPoint x: 169, endPoint y: 135, distance: 7.6
click at [161, 135] on td at bounding box center [173, 136] width 55 height 17
checkbox input "true"
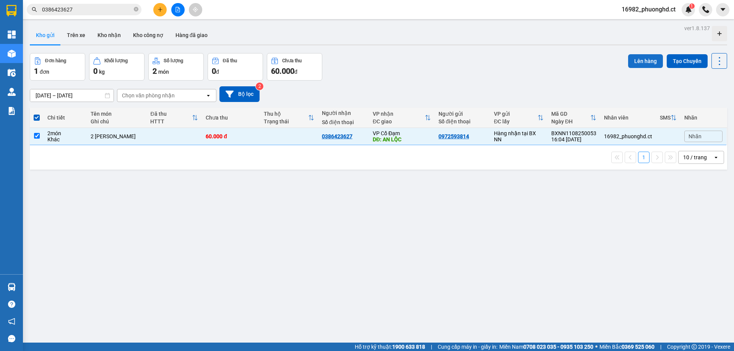
click at [633, 62] on button "Lên hàng" at bounding box center [645, 61] width 35 height 14
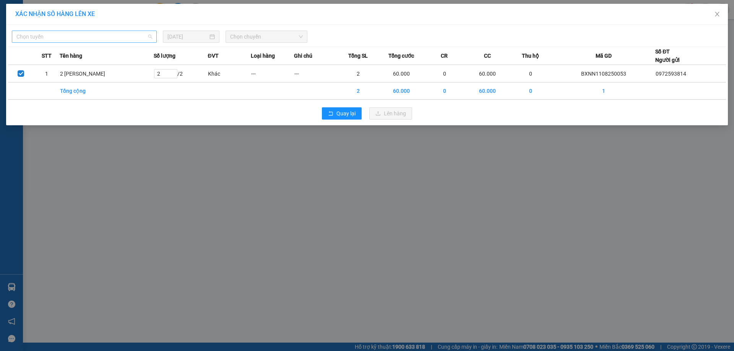
click at [87, 33] on span "Chọn tuyến" at bounding box center [84, 36] width 136 height 11
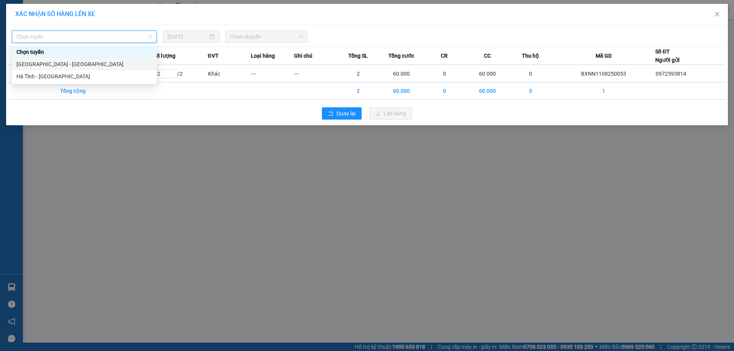
click at [76, 65] on div "[GEOGRAPHIC_DATA] - [GEOGRAPHIC_DATA]" at bounding box center [84, 64] width 136 height 8
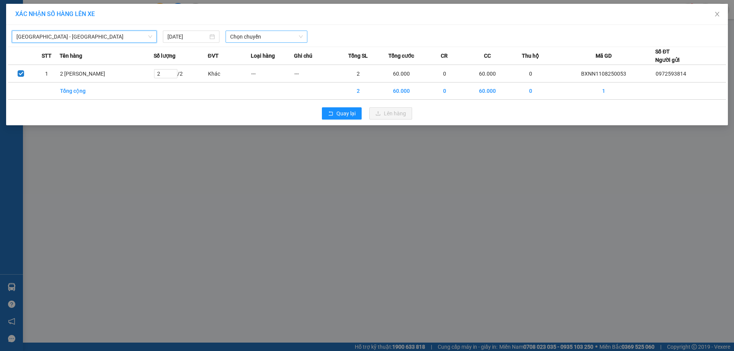
click at [291, 42] on div "Chọn chuyến" at bounding box center [267, 37] width 82 height 12
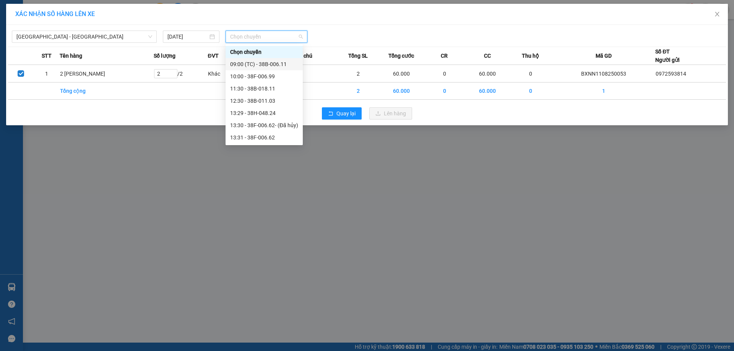
click at [273, 67] on div "09:00 (TC) - 38B-006.11" at bounding box center [264, 64] width 68 height 8
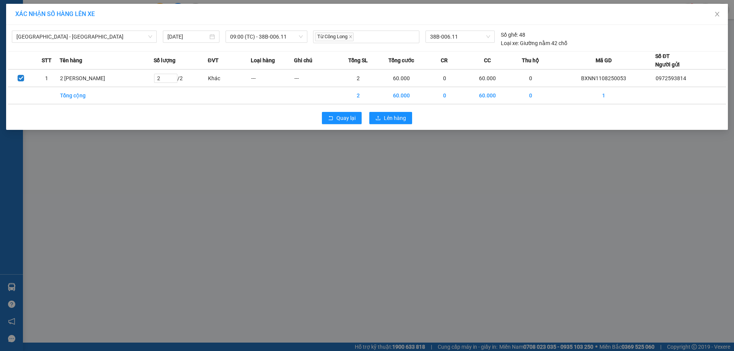
click at [413, 117] on div "Quay lại Lên hàng" at bounding box center [367, 118] width 718 height 20
click at [403, 118] on span "Lên hàng" at bounding box center [395, 118] width 22 height 8
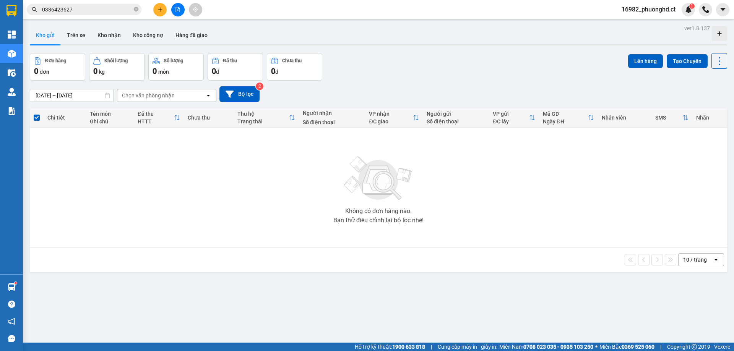
click at [274, 326] on div "ver 1.8.137 Kho gửi Trên xe Kho nhận Kho công nợ Hàng đã giao Đơn hàng 0 đơn Kh…" at bounding box center [379, 198] width 704 height 351
click at [651, 12] on span "16982_phuonghd.ct" at bounding box center [649, 10] width 66 height 10
click at [654, 25] on span "Đăng xuất" at bounding box center [652, 24] width 50 height 8
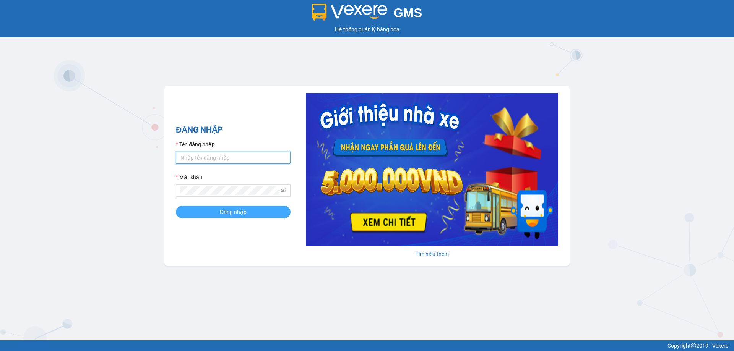
type input "phuonghd.ct"
click at [259, 207] on button "Đăng nhập" at bounding box center [233, 212] width 115 height 12
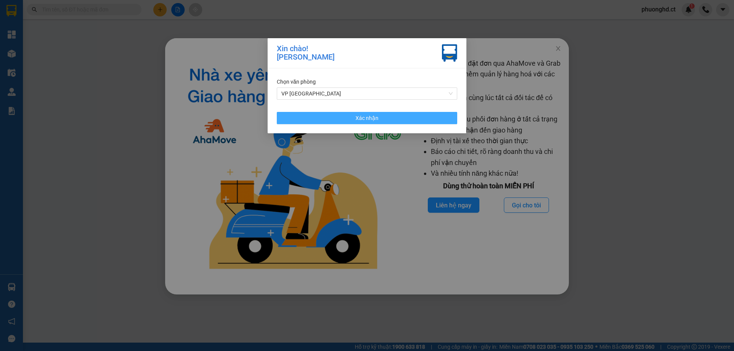
drag, startPoint x: 358, startPoint y: 122, endPoint x: 380, endPoint y: 114, distance: 23.1
click at [360, 121] on span "Xác nhận" at bounding box center [367, 118] width 23 height 8
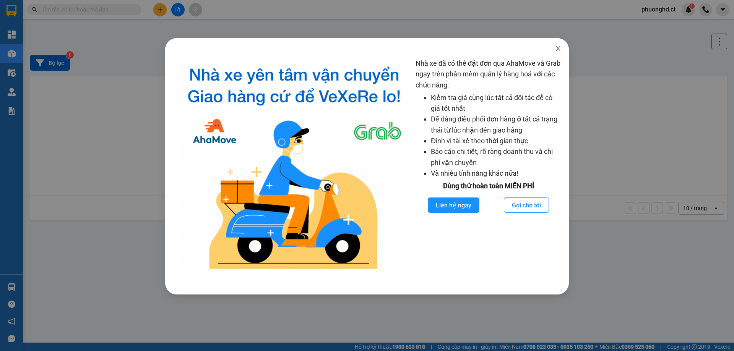
click at [559, 48] on icon "close" at bounding box center [558, 48] width 4 height 5
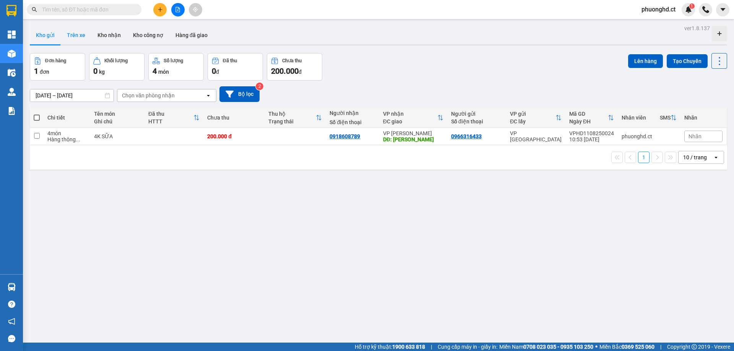
click at [86, 40] on button "Trên xe" at bounding box center [76, 35] width 31 height 18
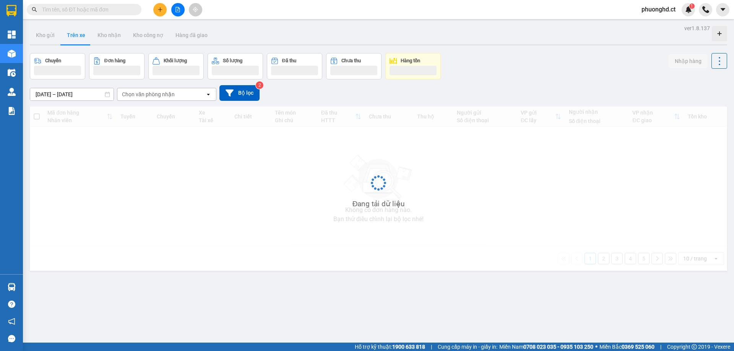
click at [151, 98] on div "Chọn văn phòng nhận" at bounding box center [161, 94] width 88 height 12
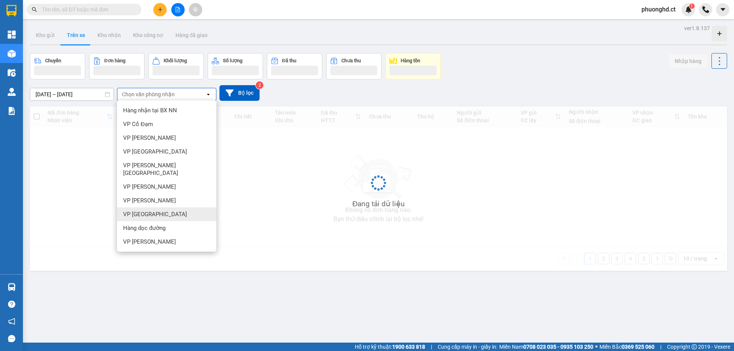
click at [133, 211] on span "VP [GEOGRAPHIC_DATA]" at bounding box center [155, 215] width 64 height 8
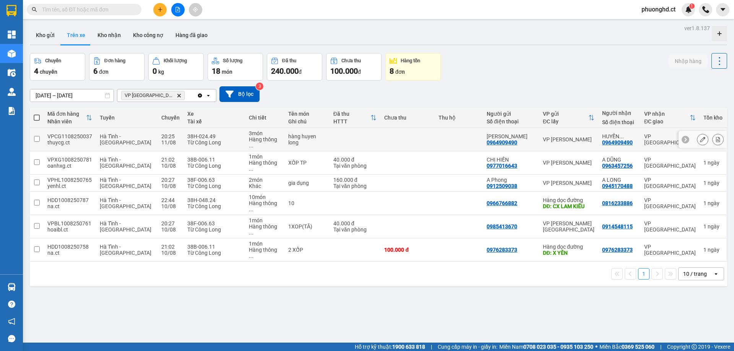
click at [294, 138] on div "hàng huyen long" at bounding box center [306, 139] width 37 height 12
checkbox input "true"
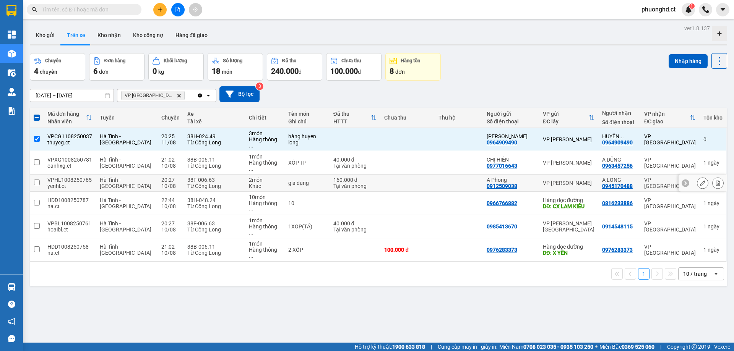
click at [314, 180] on div "gia dụng" at bounding box center [306, 183] width 37 height 6
checkbox input "true"
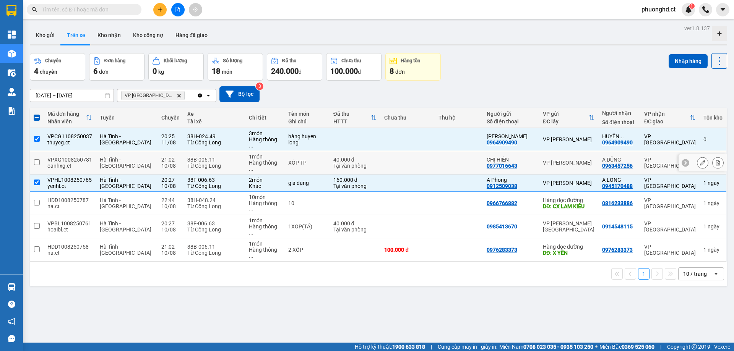
click at [315, 158] on td "XỐP TP" at bounding box center [307, 162] width 45 height 23
checkbox input "true"
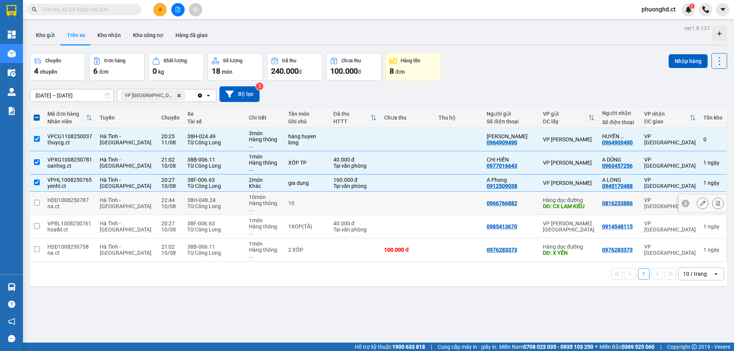
click at [288, 200] on div "10" at bounding box center [306, 203] width 37 height 6
checkbox input "true"
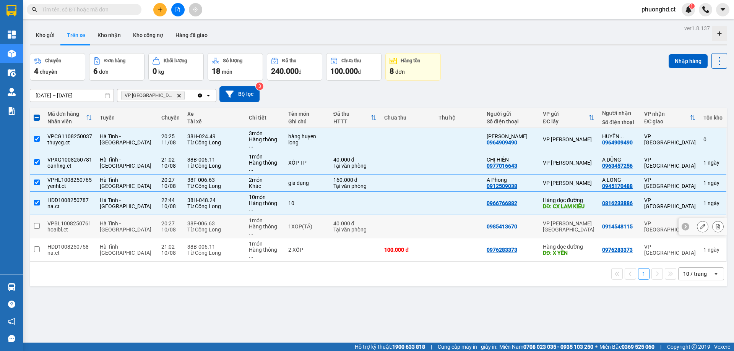
click at [285, 215] on td "1XOP(TĂ)" at bounding box center [307, 226] width 45 height 23
checkbox input "true"
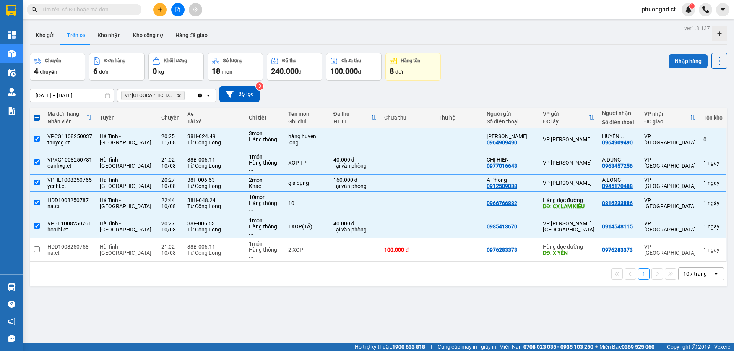
click at [675, 56] on button "Nhập hàng" at bounding box center [688, 61] width 39 height 14
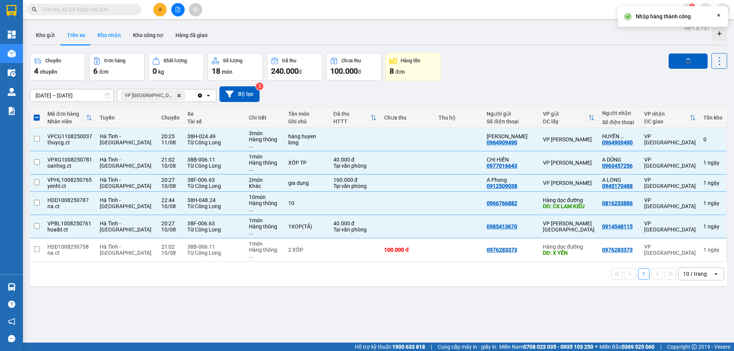
checkbox input "false"
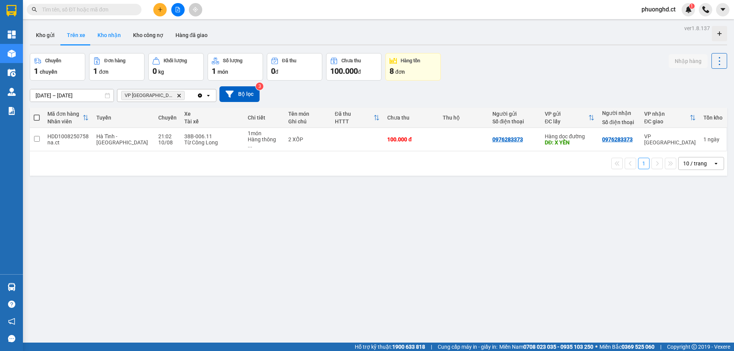
click at [107, 37] on button "Kho nhận" at bounding box center [109, 35] width 36 height 18
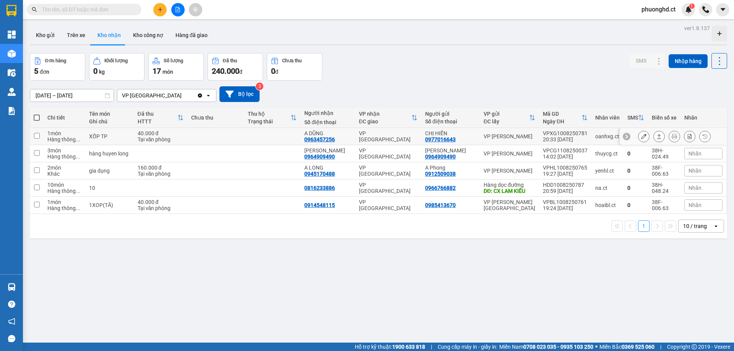
click at [657, 138] on icon at bounding box center [659, 136] width 5 height 5
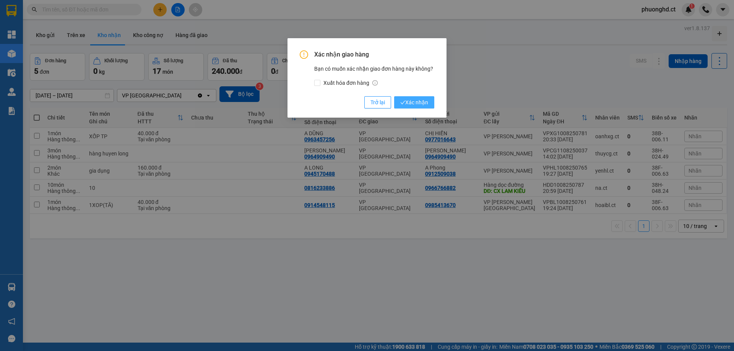
click at [417, 102] on span "Xác nhận" at bounding box center [414, 102] width 28 height 8
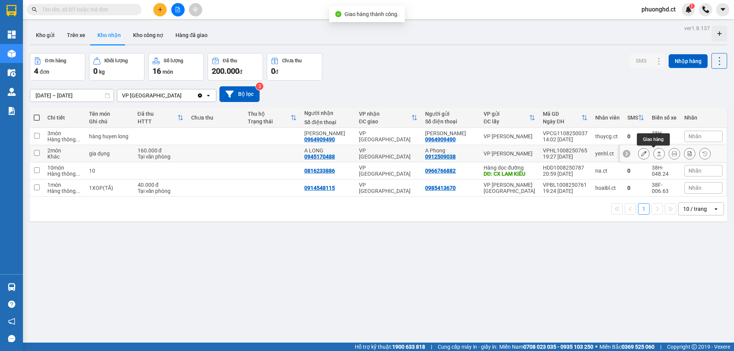
click at [654, 154] on button at bounding box center [659, 153] width 11 height 13
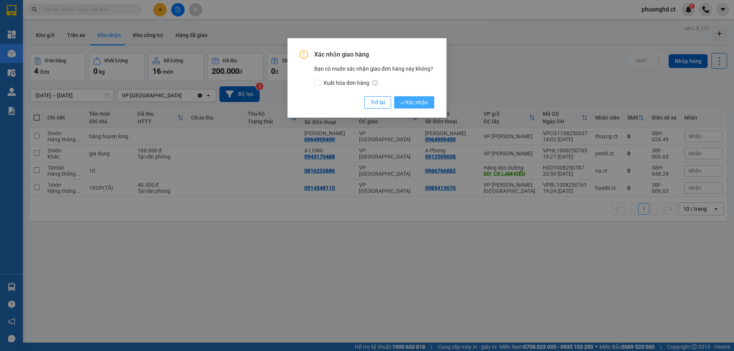
click at [403, 101] on icon "check" at bounding box center [402, 102] width 5 height 5
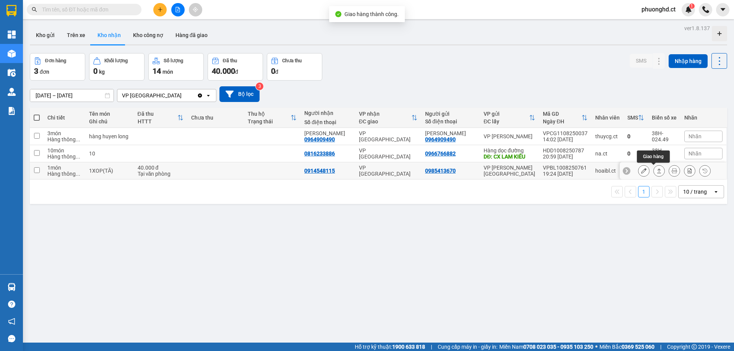
click at [654, 173] on button at bounding box center [659, 170] width 11 height 13
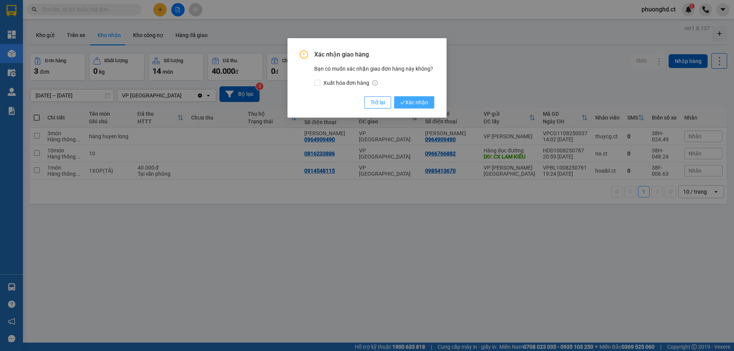
click at [417, 100] on span "Xác nhận" at bounding box center [414, 102] width 28 height 8
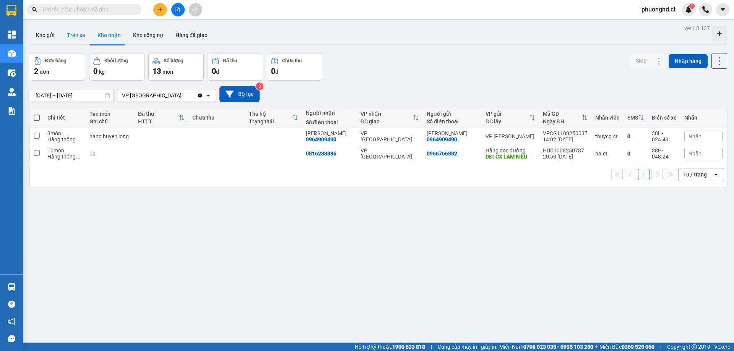
click at [69, 34] on button "Trên xe" at bounding box center [76, 35] width 31 height 18
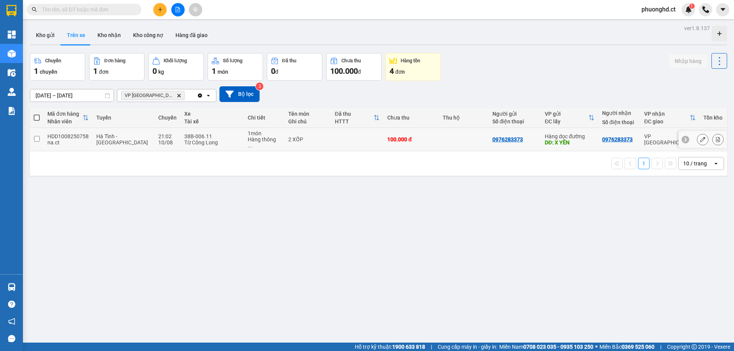
click at [641, 137] on td "VP [GEOGRAPHIC_DATA]" at bounding box center [670, 139] width 59 height 23
checkbox input "true"
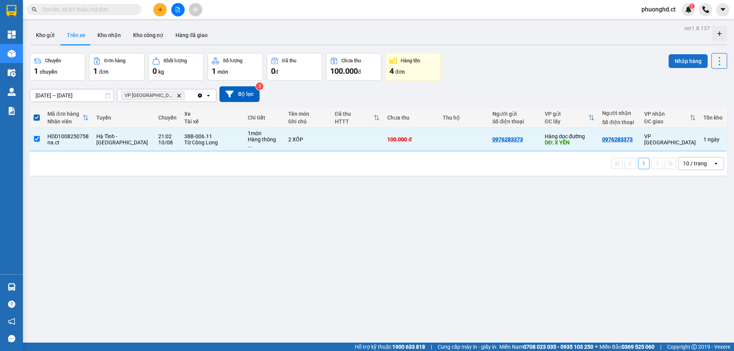
click at [678, 63] on button "Nhập hàng" at bounding box center [688, 61] width 39 height 14
click at [104, 35] on button "Kho nhận" at bounding box center [109, 35] width 36 height 18
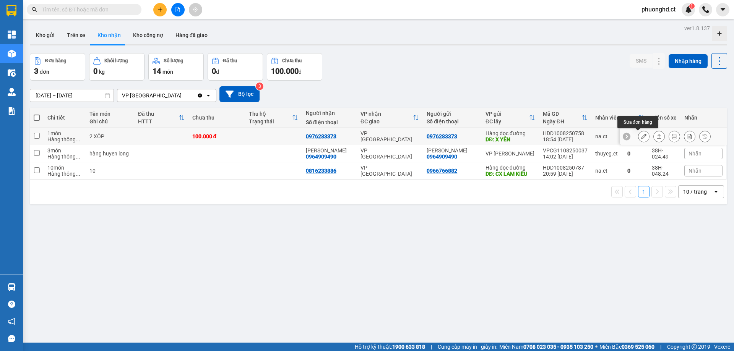
click at [641, 137] on icon at bounding box center [643, 136] width 5 height 5
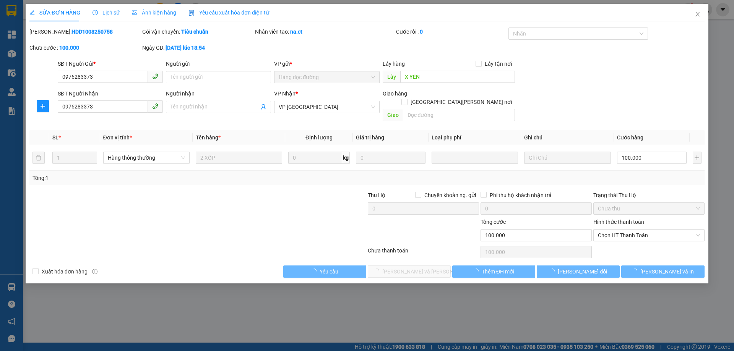
type input "0976283373"
type input "X YÊN"
type input "0976283373"
type input "100.000"
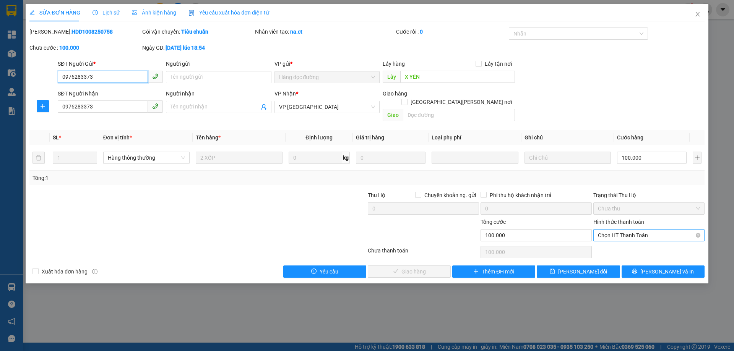
click at [644, 230] on span "Chọn HT Thanh Toán" at bounding box center [649, 235] width 102 height 11
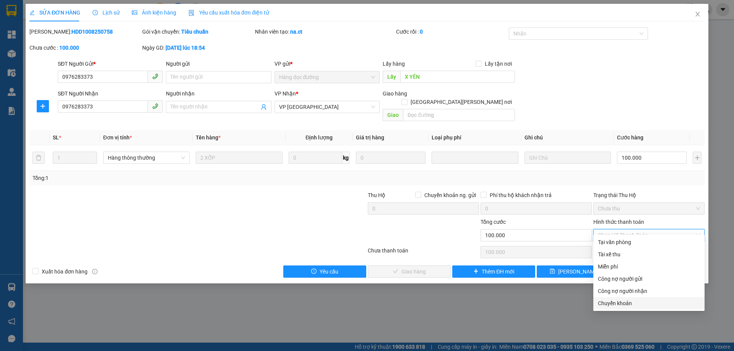
click at [597, 302] on div "Chuyển khoản" at bounding box center [649, 304] width 111 height 12
type input "0"
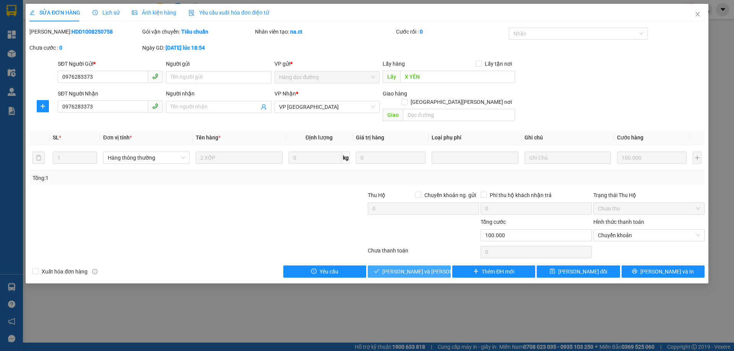
click at [427, 268] on span "[PERSON_NAME] và Giao hàng" at bounding box center [433, 272] width 103 height 8
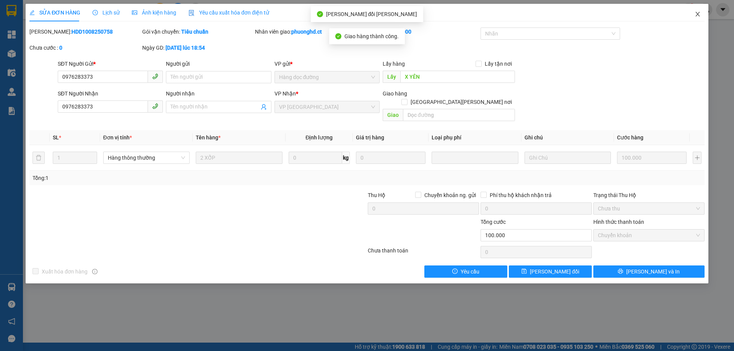
click at [695, 17] on icon "close" at bounding box center [698, 14] width 6 height 6
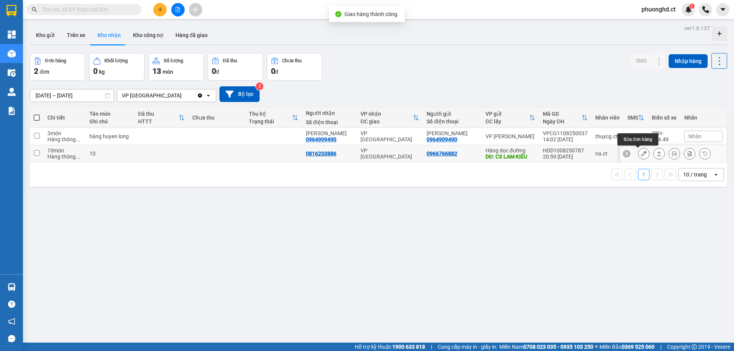
click at [641, 152] on icon at bounding box center [643, 153] width 5 height 5
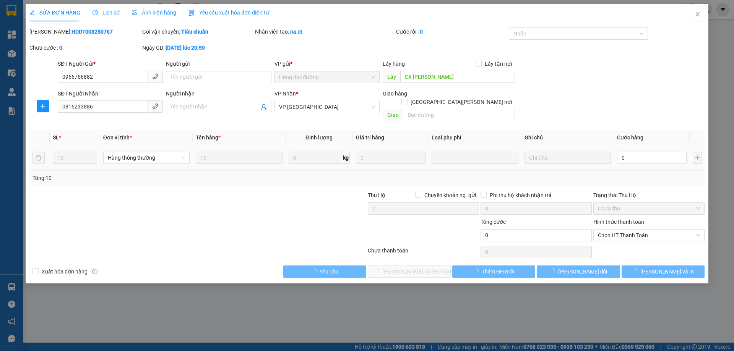
type input "0966766882"
type input "CX LAM KIÊU"
type input "0816233886"
click at [640, 150] on div "0" at bounding box center [652, 157] width 70 height 15
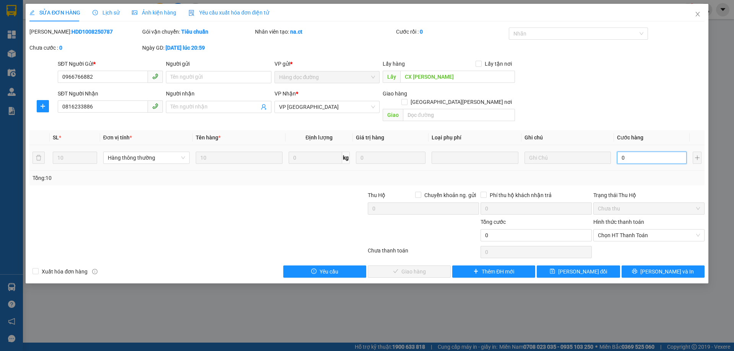
click at [640, 152] on input "0" at bounding box center [652, 158] width 70 height 12
type input "40"
type input "400"
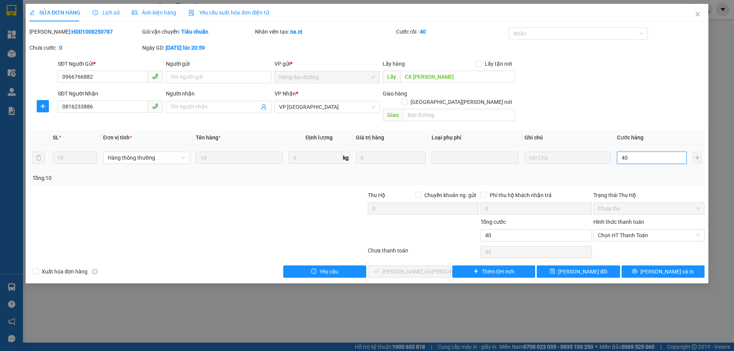
type input "400"
click at [620, 230] on span "Chọn HT Thanh Toán" at bounding box center [649, 235] width 102 height 11
type input "400"
type input "400.000"
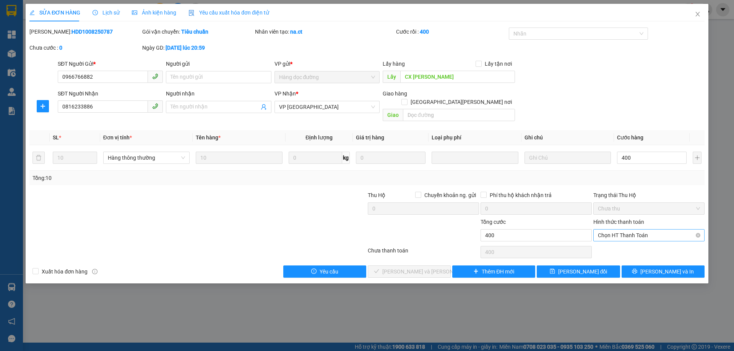
type input "400.000"
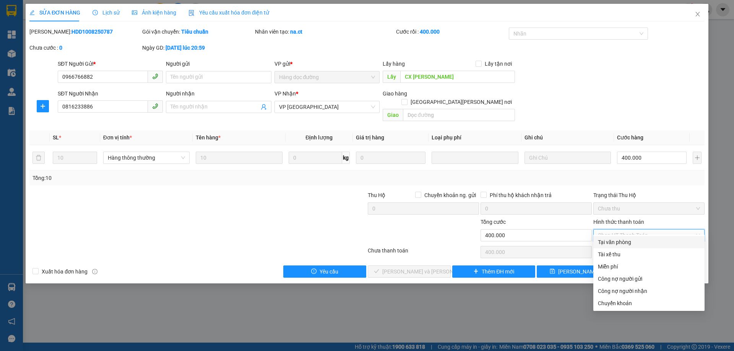
click at [622, 243] on div "Tại văn phòng" at bounding box center [649, 242] width 102 height 8
type input "0"
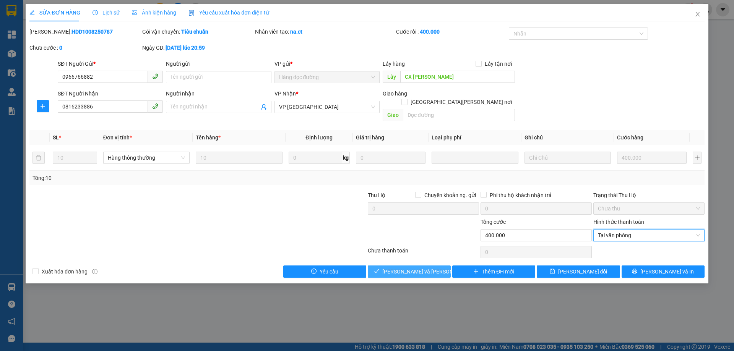
click at [418, 268] on span "[PERSON_NAME] và Giao hàng" at bounding box center [433, 272] width 103 height 8
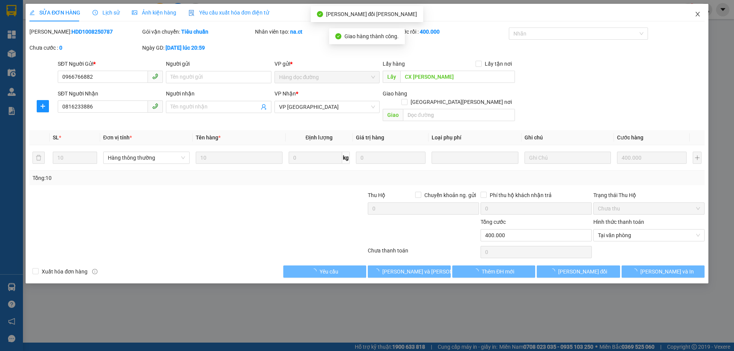
click at [700, 15] on icon "close" at bounding box center [698, 14] width 6 height 6
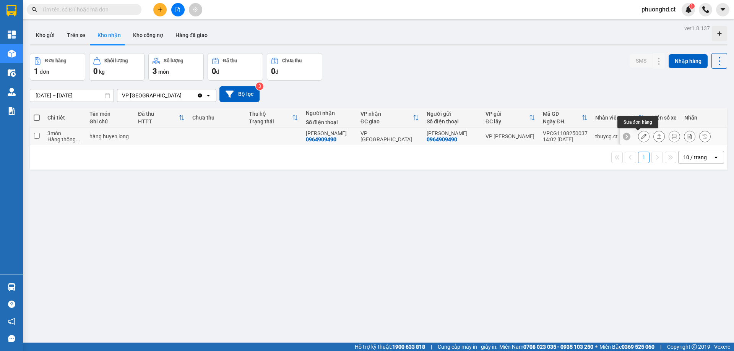
click at [641, 135] on icon at bounding box center [643, 136] width 5 height 5
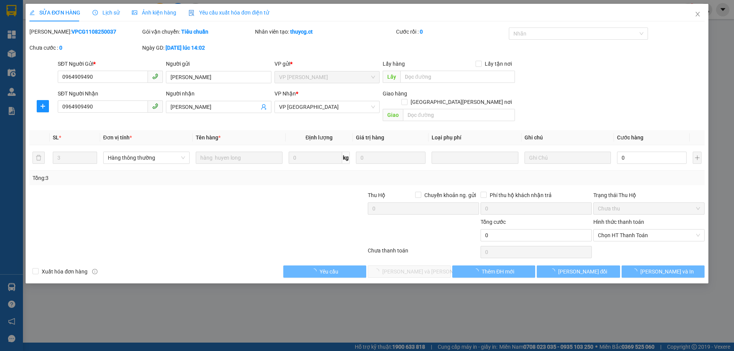
type input "0964909490"
type input "HUYỀN QUANG"
type input "0964909490"
type input "HUYỀN QUANG"
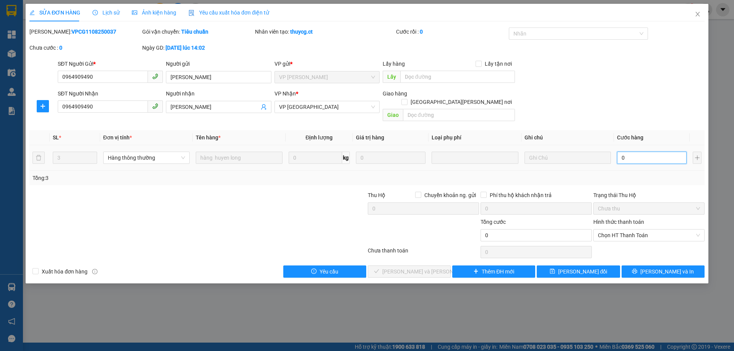
click at [648, 153] on input "0" at bounding box center [652, 158] width 70 height 12
type input "90"
type input "930"
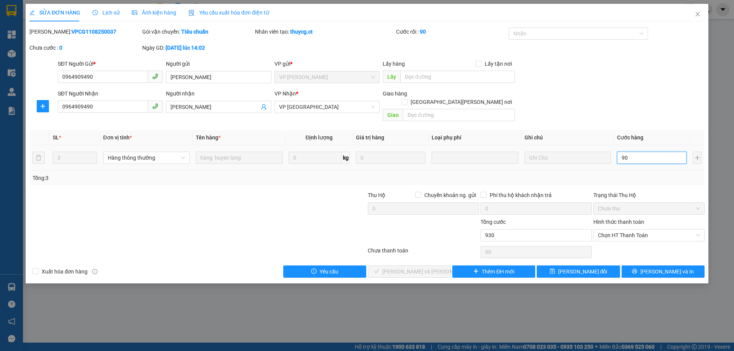
type input "930"
type input "93"
click at [617, 230] on span "Chọn HT Thanh Toán" at bounding box center [649, 235] width 102 height 11
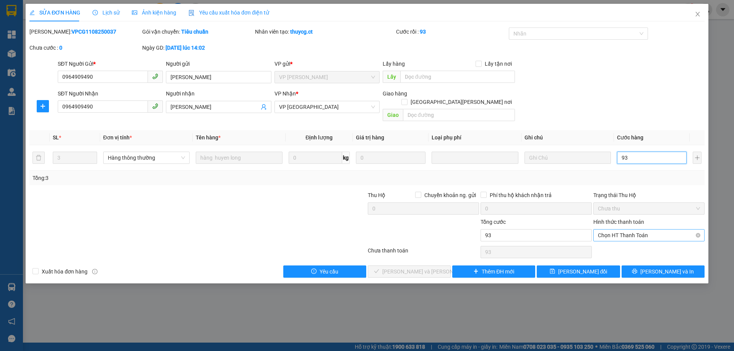
type input "93"
type input "93.000"
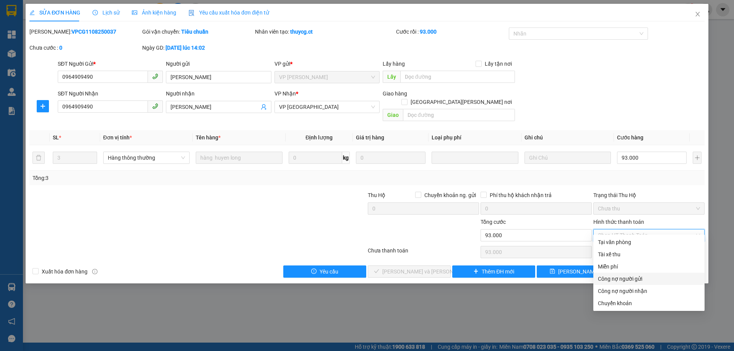
click at [617, 281] on div "Công nợ người gửi" at bounding box center [649, 279] width 102 height 8
type input "0"
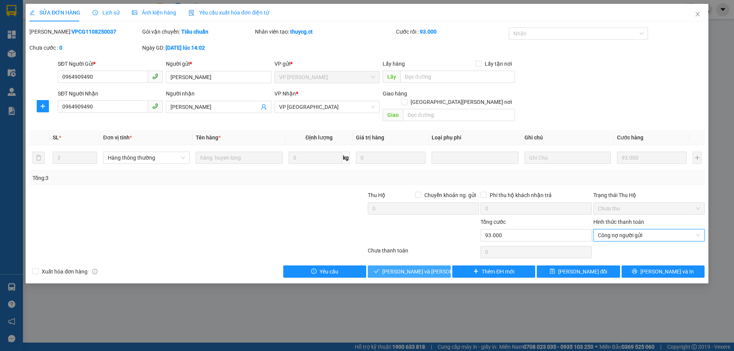
click at [417, 268] on span "[PERSON_NAME] và Giao hàng" at bounding box center [433, 272] width 103 height 8
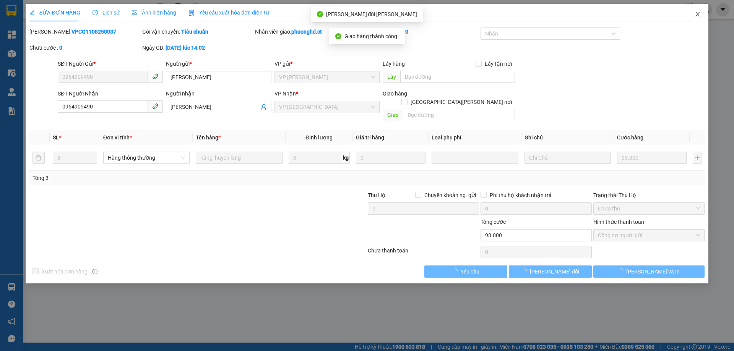
click at [695, 13] on icon "close" at bounding box center [698, 14] width 6 height 6
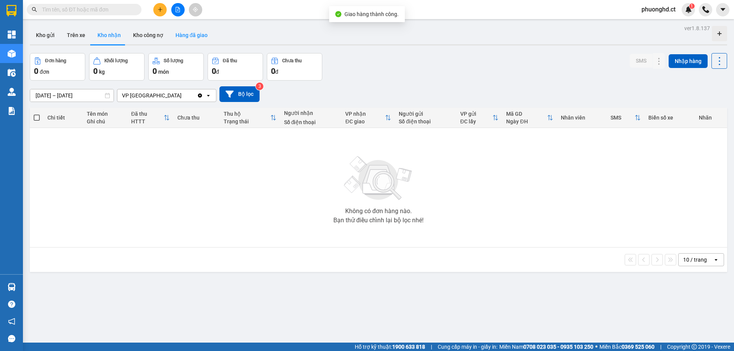
click at [188, 36] on button "Hàng đã giao" at bounding box center [191, 35] width 44 height 18
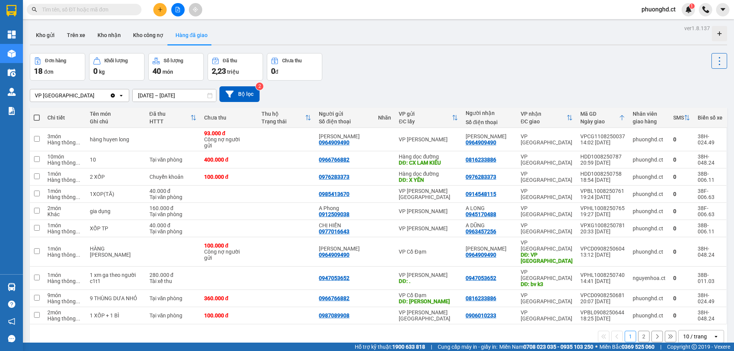
click at [152, 95] on input "[DATE] – [DATE]" at bounding box center [174, 95] width 83 height 12
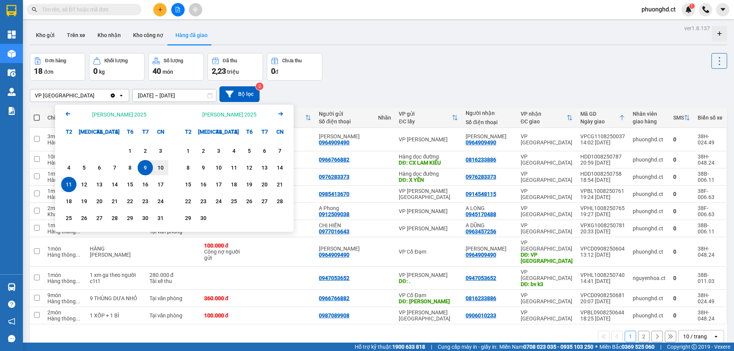
click at [72, 183] on div "11" at bounding box center [68, 184] width 11 height 9
type input "11/08/2025 – 11/08/2025"
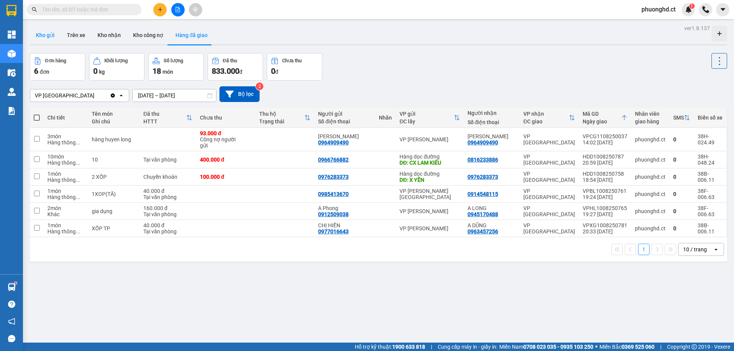
click at [51, 33] on button "Kho gửi" at bounding box center [45, 35] width 31 height 18
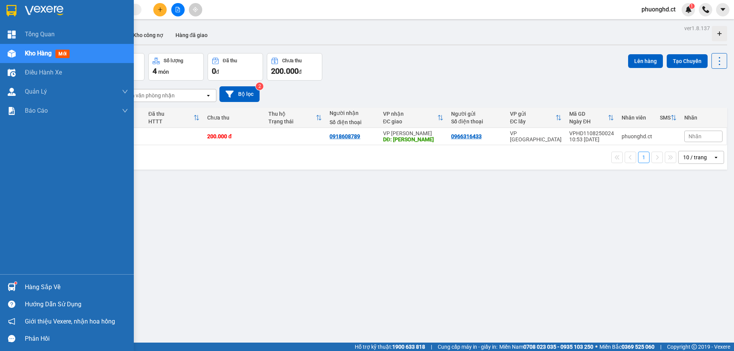
drag, startPoint x: 0, startPoint y: 80, endPoint x: 0, endPoint y: 133, distance: 53.2
click at [0, 115] on div "Tổng Quan Kho hàng mới Điều hành xe Quản Lý Quản lý thu hộ Quản lý chuyến Quản …" at bounding box center [67, 150] width 134 height 250
